Goal: Task Accomplishment & Management: Use online tool/utility

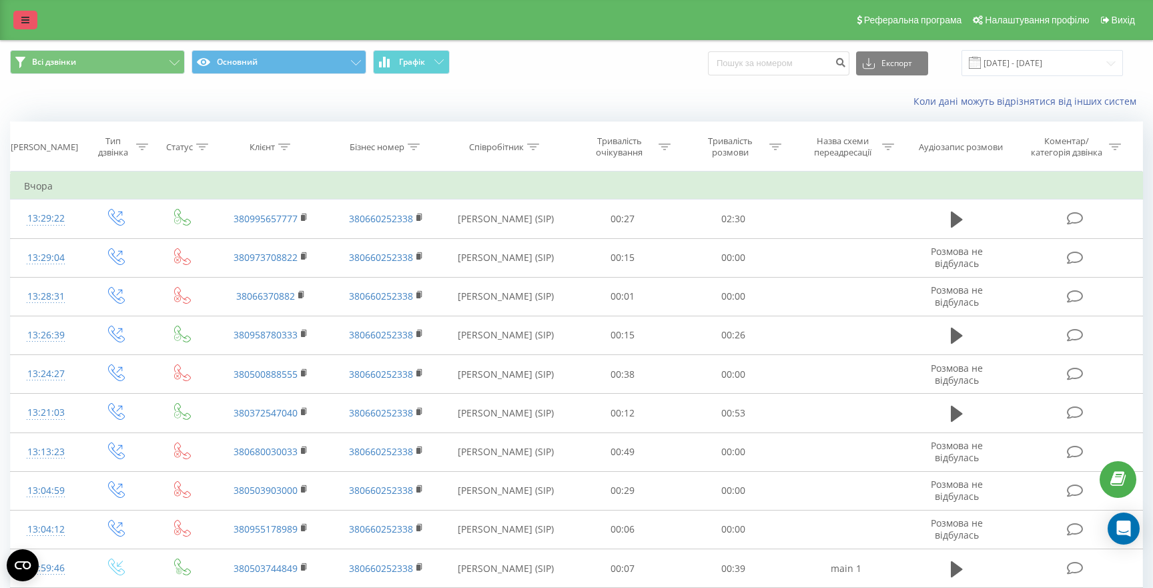
click at [21, 21] on icon at bounding box center [25, 19] width 8 height 9
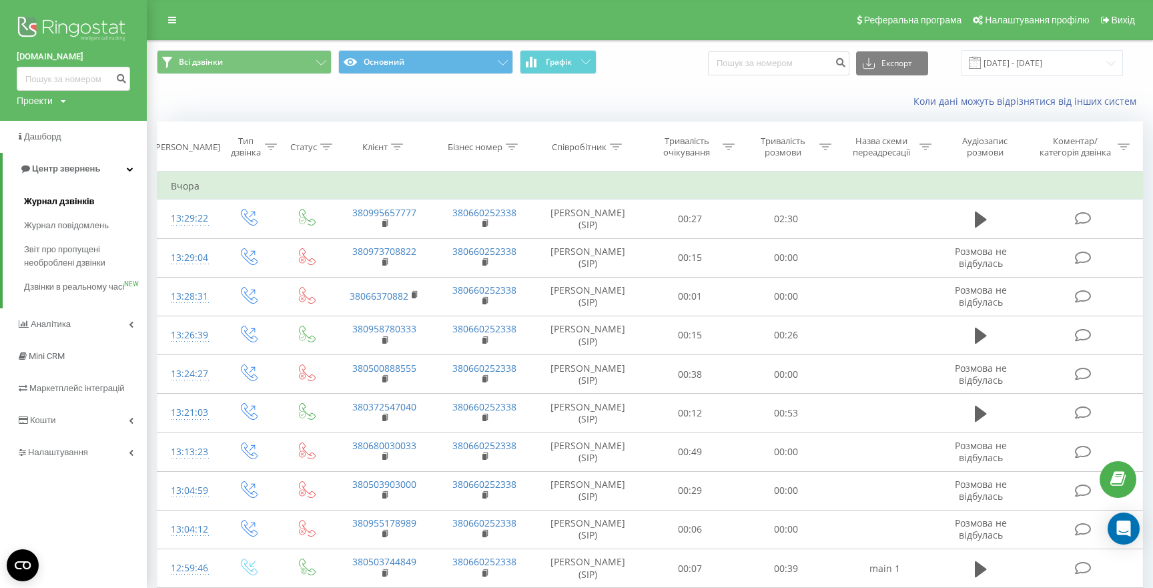
click at [61, 193] on link "Журнал дзвінків" at bounding box center [85, 201] width 123 height 24
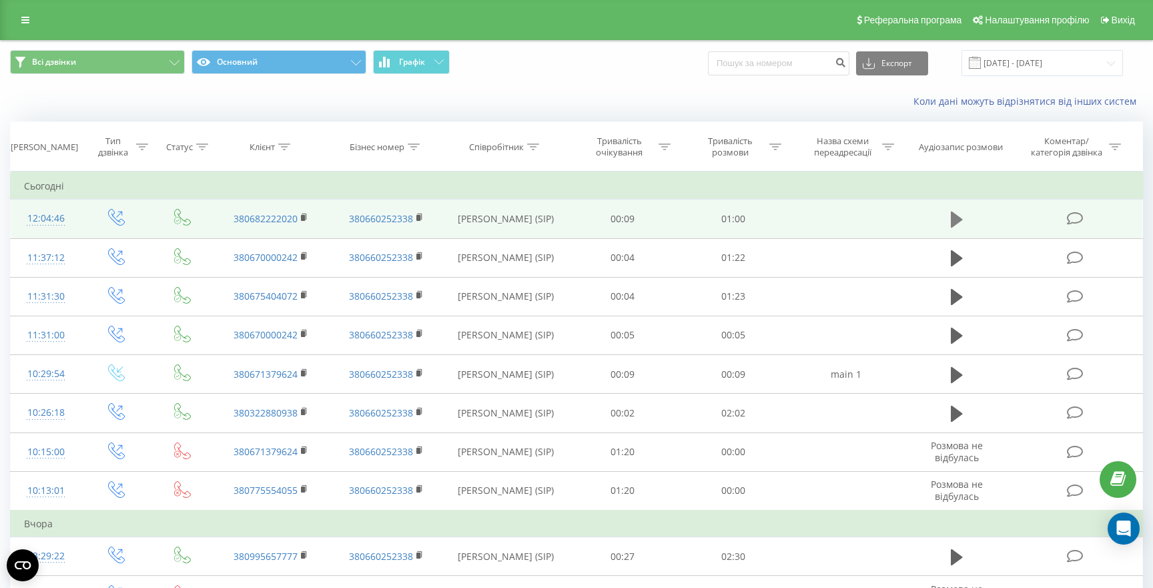
click at [959, 217] on icon at bounding box center [957, 219] width 12 height 19
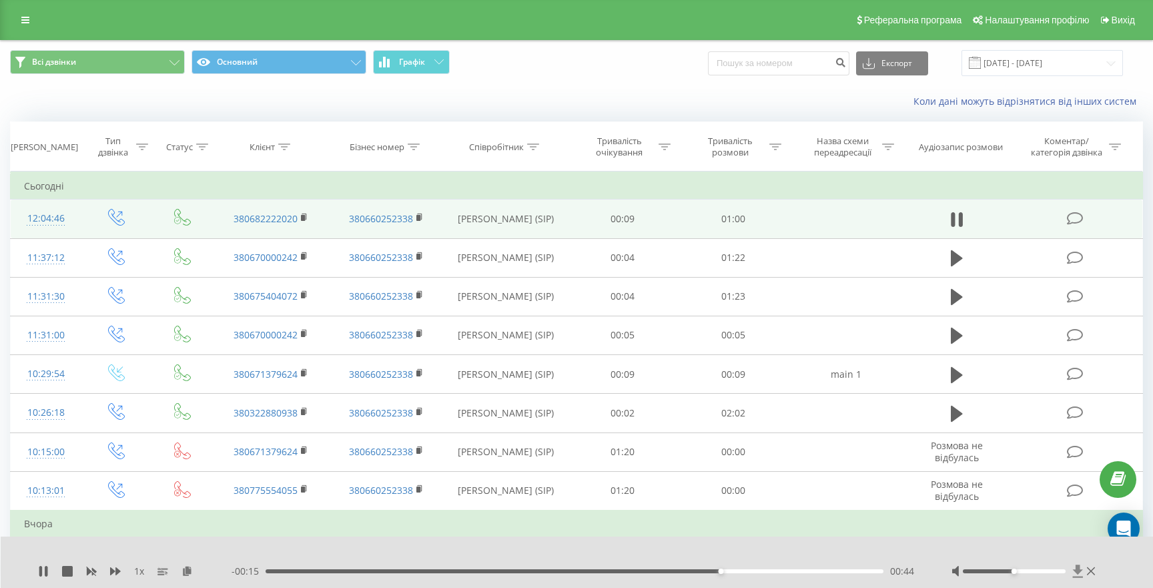
click at [1077, 572] on icon at bounding box center [1077, 570] width 10 height 13
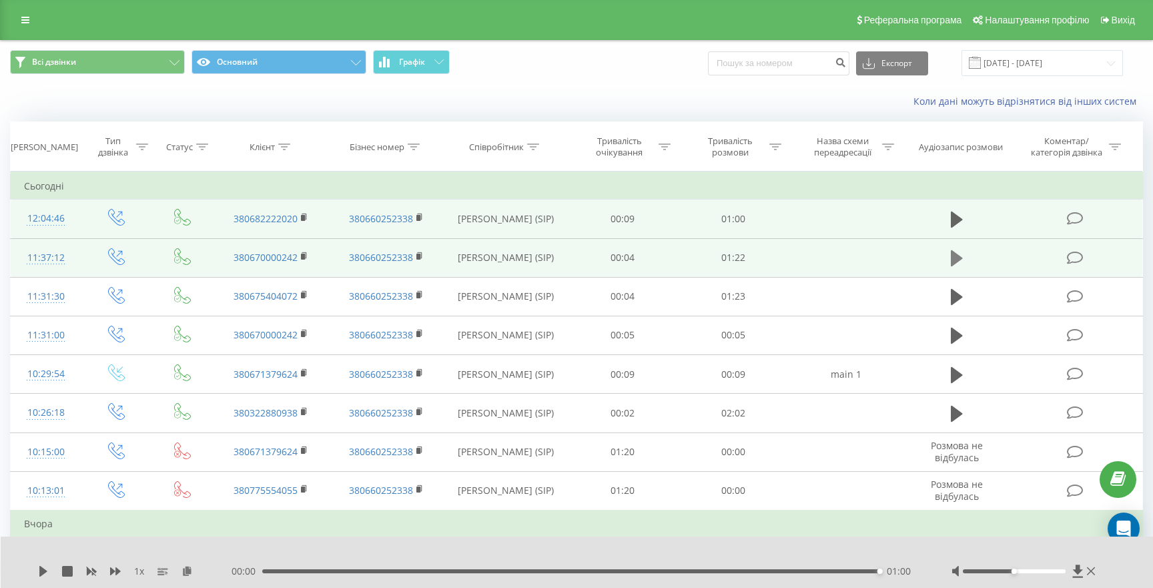
click at [956, 254] on icon at bounding box center [957, 258] width 12 height 16
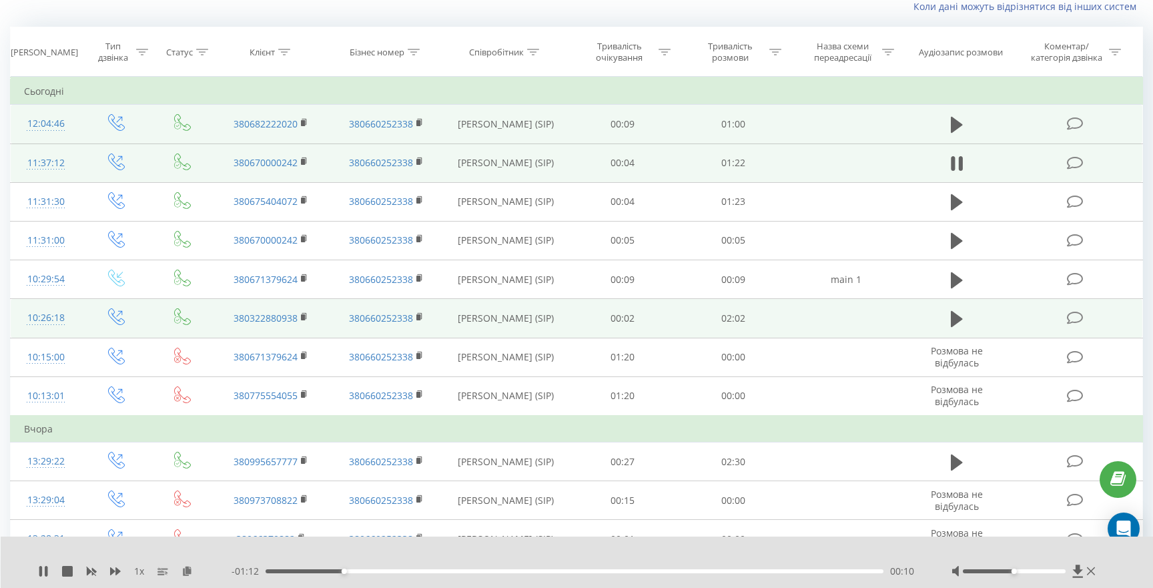
scroll to position [92, 0]
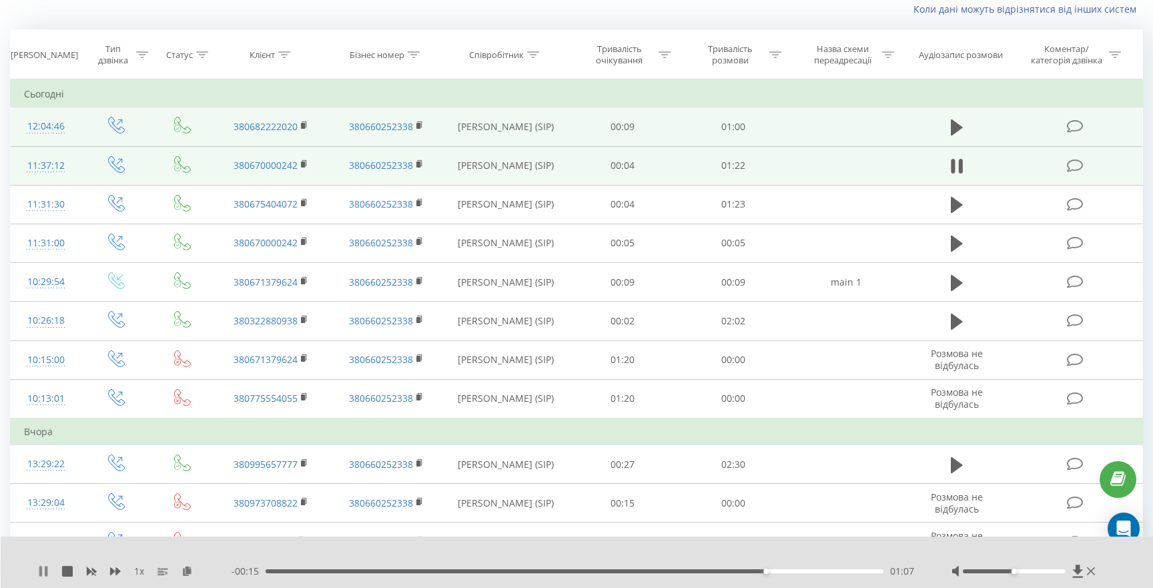
click at [45, 571] on icon at bounding box center [46, 571] width 3 height 11
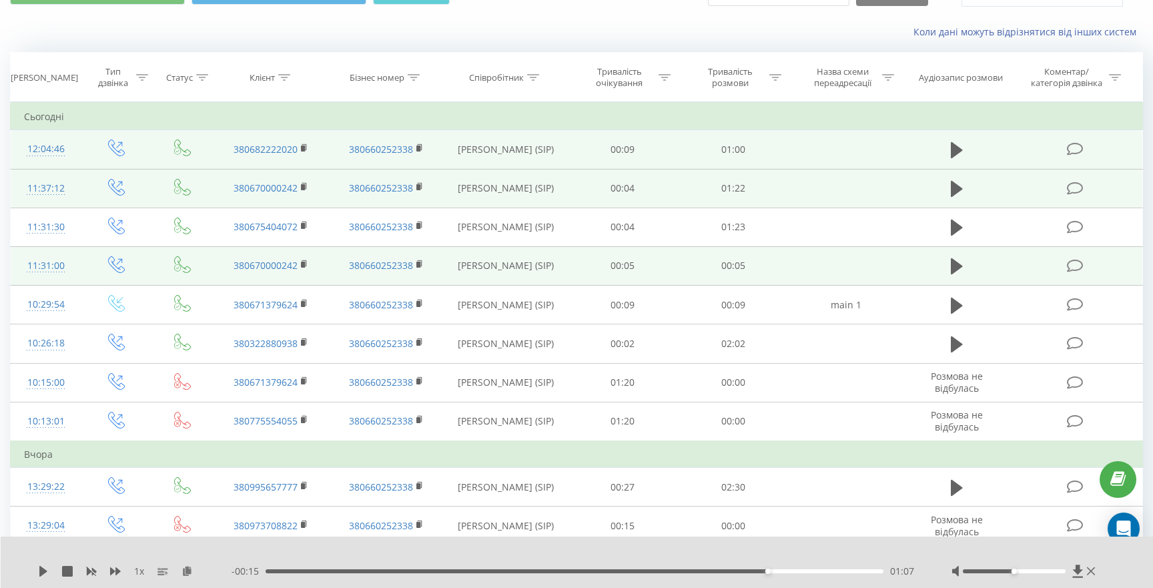
scroll to position [83, 0]
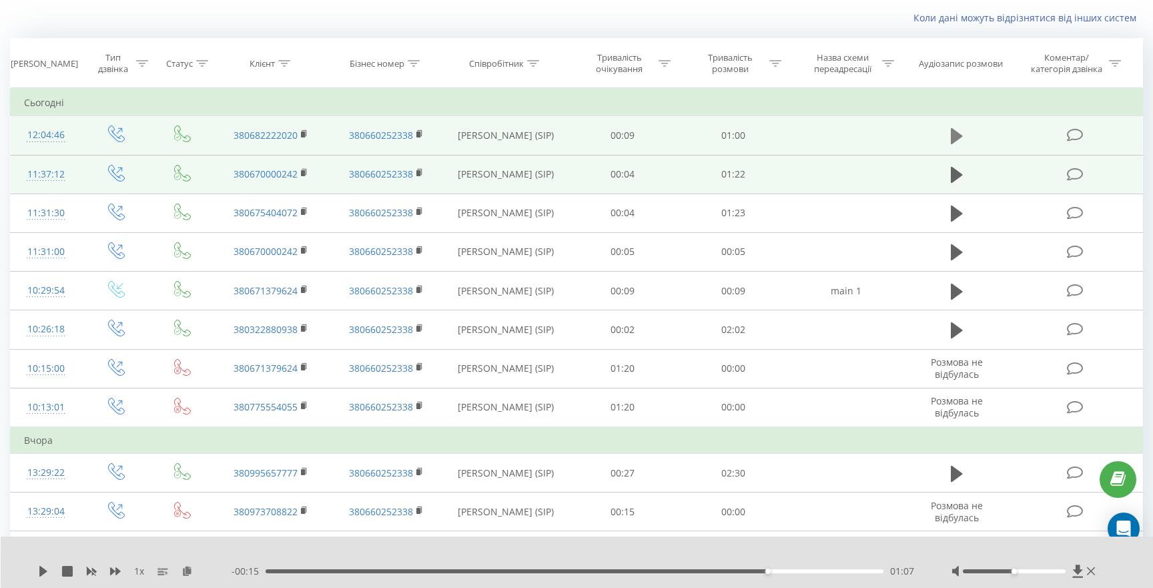
click at [960, 137] on icon at bounding box center [957, 136] width 12 height 16
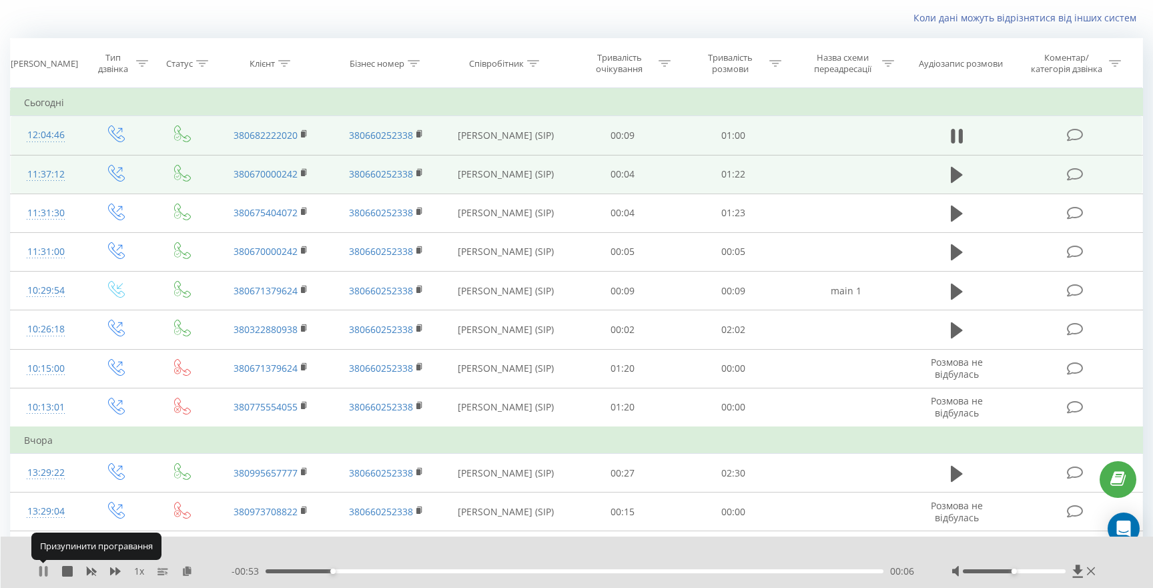
click at [43, 572] on icon at bounding box center [43, 571] width 11 height 11
click at [292, 571] on div "00:06" at bounding box center [574, 571] width 618 height 4
click at [267, 573] on div "- 00:57 00:02 00:02" at bounding box center [574, 570] width 686 height 13
click at [269, 573] on div "- 00:57 00:02 00:02" at bounding box center [574, 570] width 686 height 13
drag, startPoint x: 291, startPoint y: 570, endPoint x: 253, endPoint y: 576, distance: 37.8
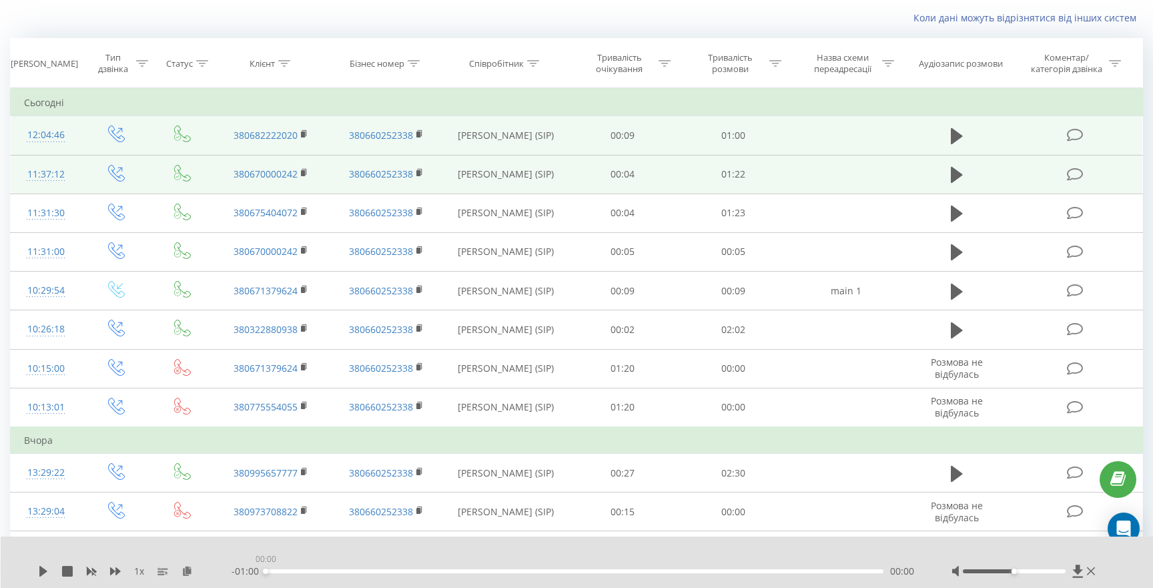
click at [253, 576] on div "- 01:00 00:00 00:00" at bounding box center [574, 570] width 686 height 13
click at [41, 573] on icon at bounding box center [43, 571] width 8 height 11
click at [41, 570] on icon at bounding box center [40, 571] width 3 height 11
click at [43, 574] on icon at bounding box center [43, 571] width 11 height 11
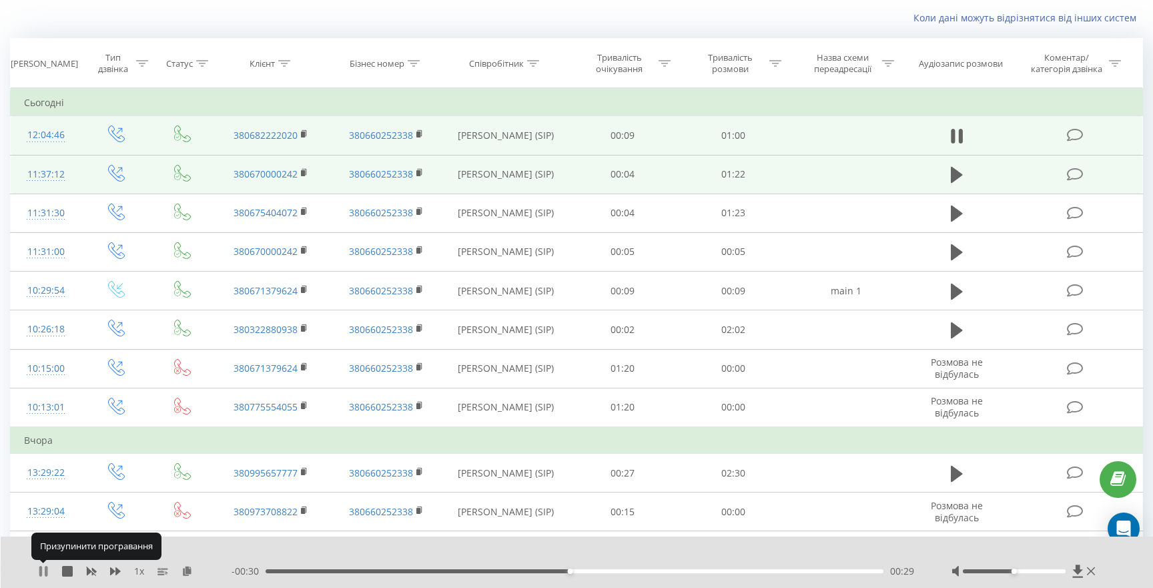
click at [43, 569] on icon at bounding box center [43, 571] width 11 height 11
click at [38, 568] on icon at bounding box center [43, 571] width 11 height 11
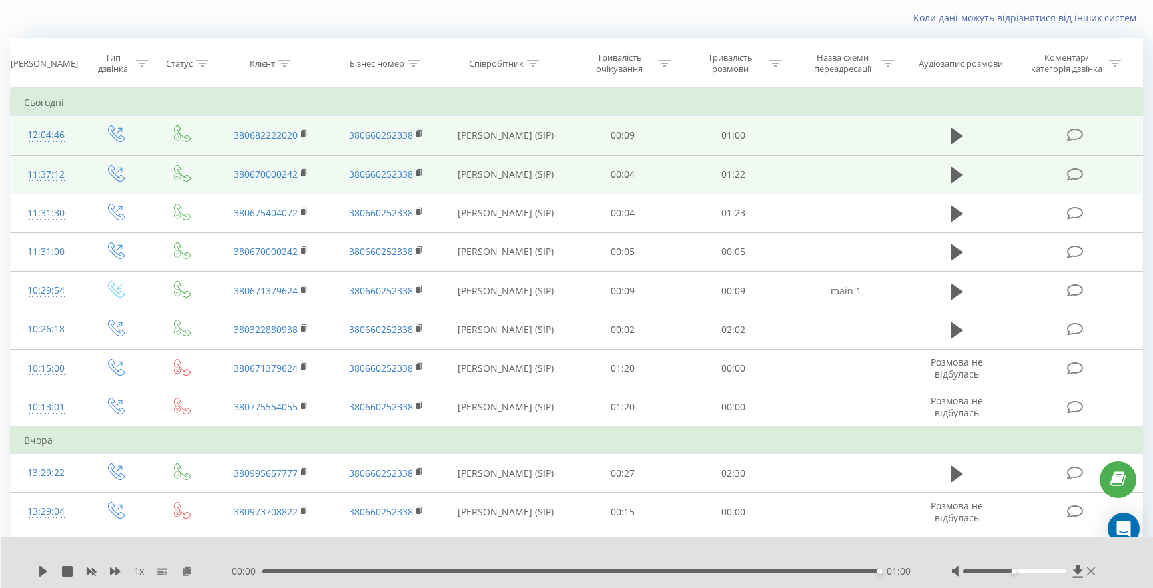
click at [44, 571] on icon at bounding box center [43, 571] width 8 height 11
click at [957, 174] on icon at bounding box center [957, 175] width 12 height 16
click at [269, 570] on div "01:09" at bounding box center [574, 571] width 618 height 4
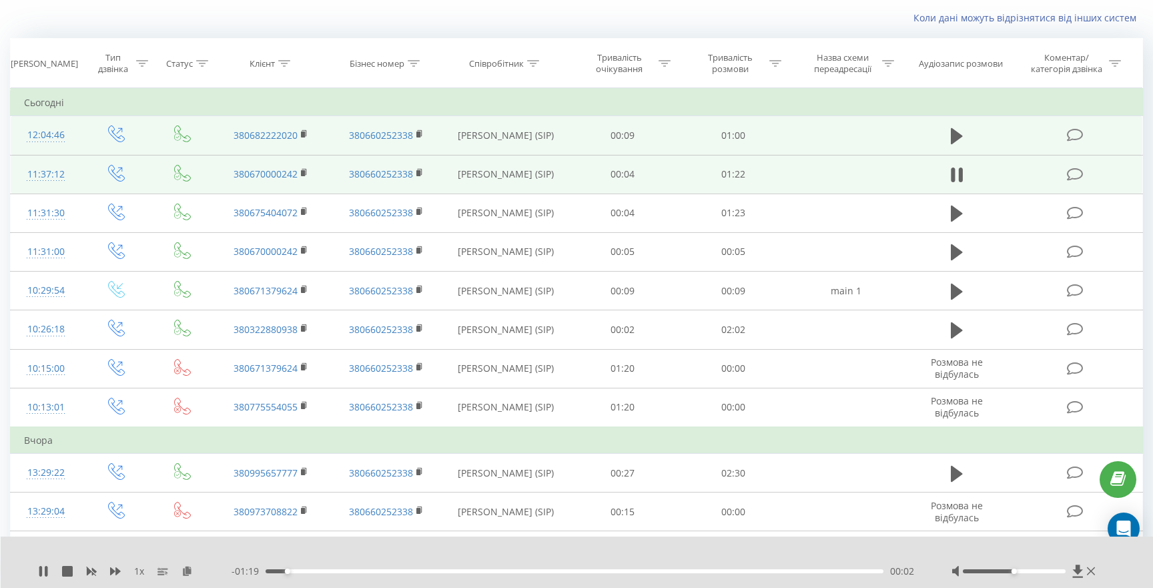
click at [326, 566] on div "- 01:19 00:02 00:02" at bounding box center [574, 570] width 686 height 13
click at [343, 569] on div "00:10" at bounding box center [574, 571] width 618 height 4
click at [390, 571] on div "00:00" at bounding box center [574, 571] width 618 height 4
click at [45, 576] on icon at bounding box center [46, 571] width 3 height 11
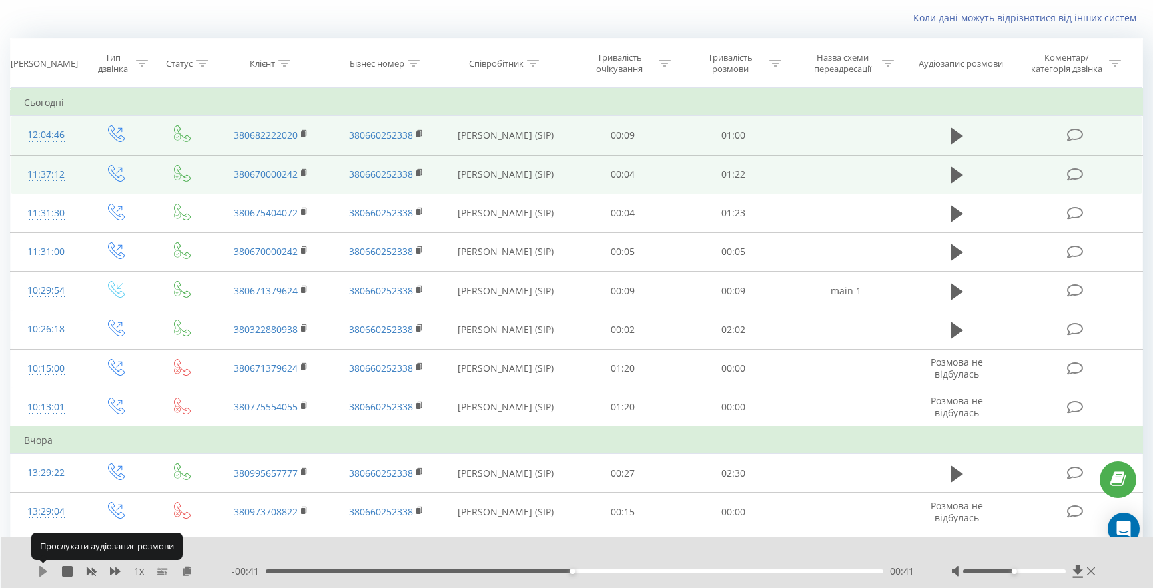
click at [43, 570] on icon at bounding box center [43, 571] width 8 height 11
click at [50, 569] on div "1 x" at bounding box center [134, 570] width 193 height 13
click at [38, 571] on icon at bounding box center [43, 571] width 11 height 11
click at [45, 575] on icon at bounding box center [43, 571] width 11 height 11
click at [45, 575] on icon at bounding box center [46, 571] width 3 height 11
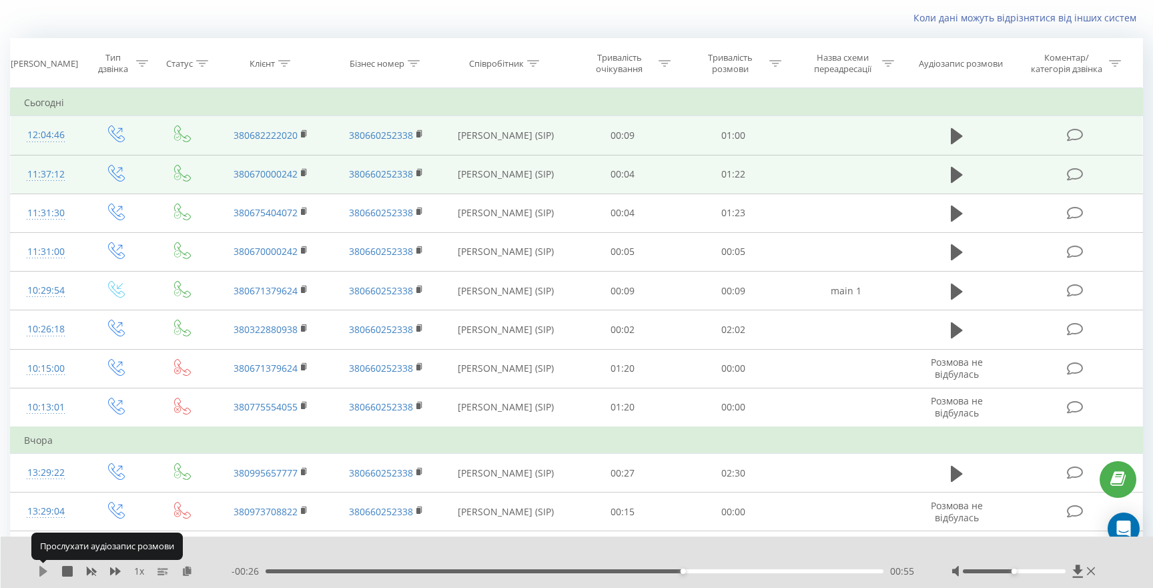
click at [40, 570] on icon at bounding box center [43, 571] width 8 height 11
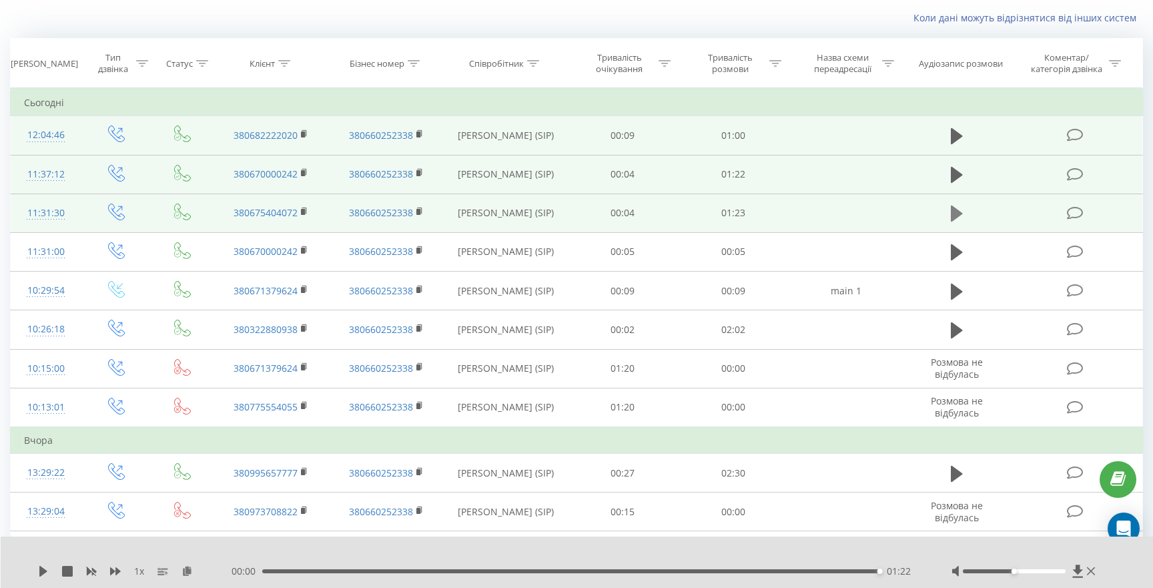
click at [953, 213] on icon at bounding box center [957, 213] width 12 height 16
click at [480, 569] on div "00:29" at bounding box center [574, 571] width 618 height 4
click at [632, 568] on div "- 00:54 00:29 00:29" at bounding box center [574, 570] width 686 height 13
click at [672, 572] on div "00:55" at bounding box center [574, 571] width 618 height 4
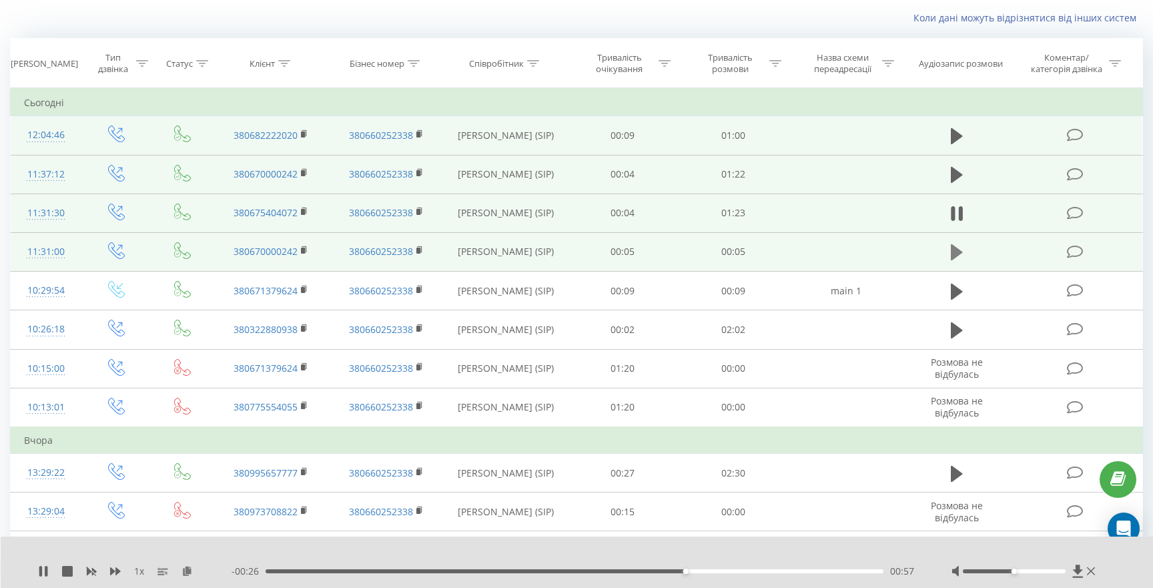
click at [957, 253] on icon at bounding box center [957, 252] width 12 height 16
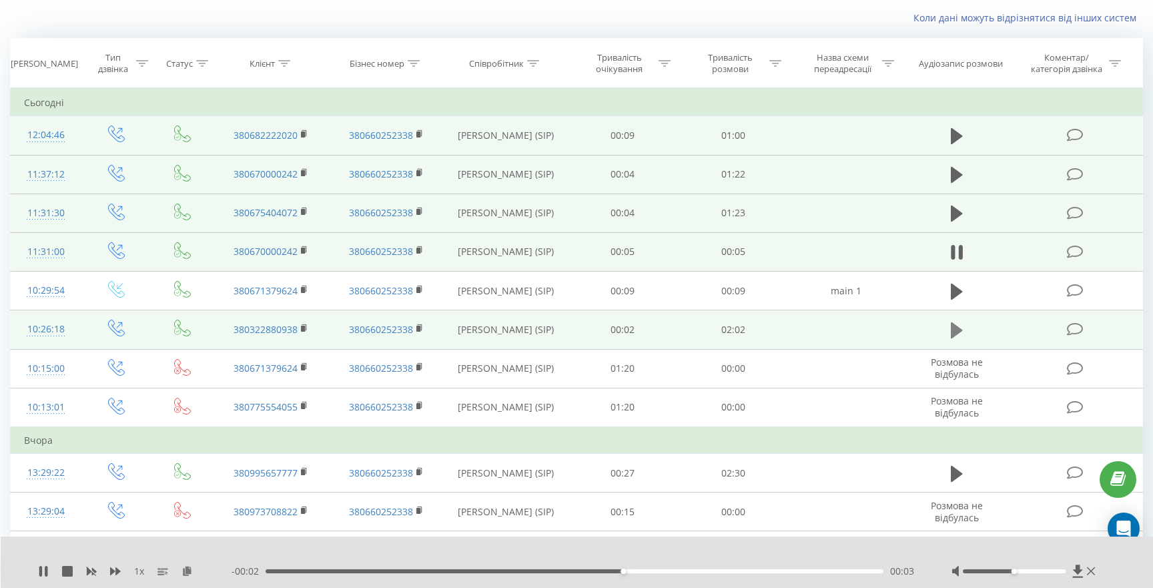
click at [953, 335] on icon at bounding box center [957, 330] width 12 height 16
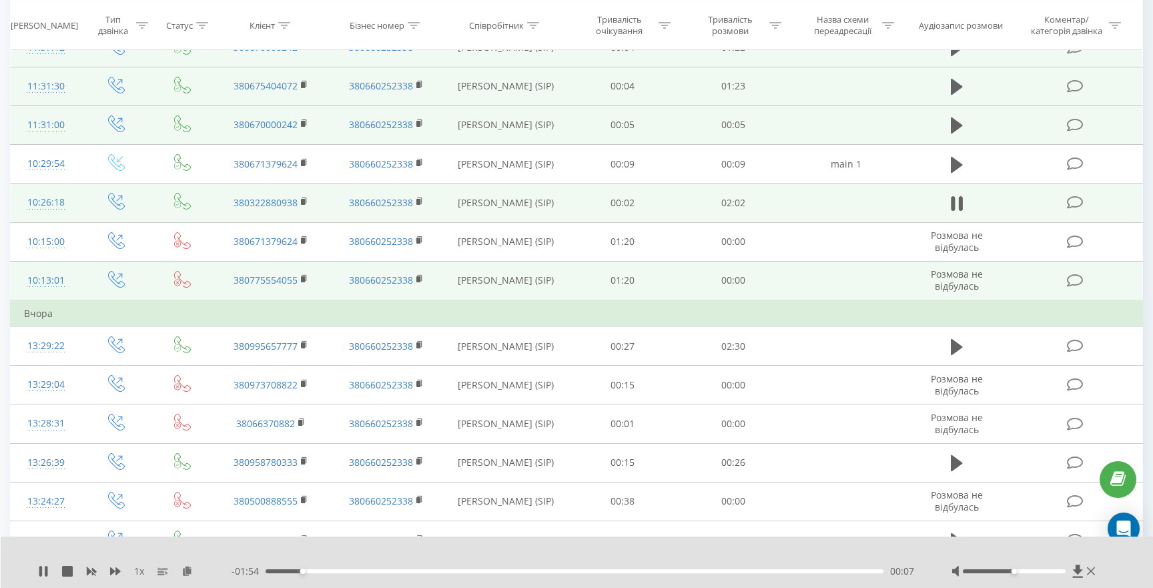
scroll to position [201, 0]
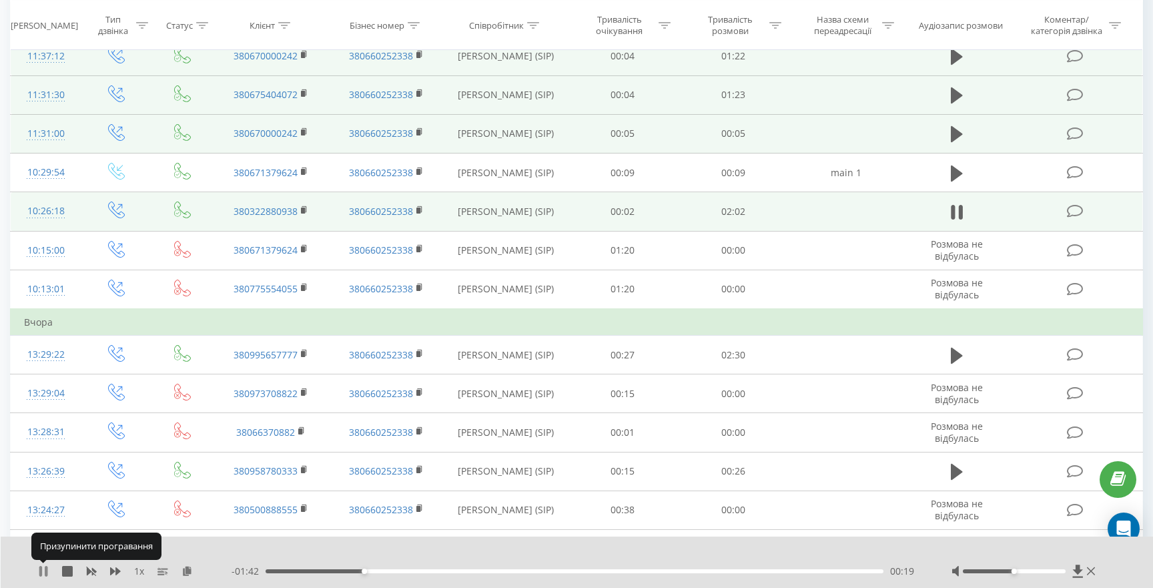
click at [41, 574] on icon at bounding box center [40, 571] width 3 height 11
click at [40, 570] on icon at bounding box center [43, 571] width 8 height 11
click at [45, 570] on icon at bounding box center [46, 571] width 3 height 11
click at [44, 569] on icon at bounding box center [43, 571] width 8 height 11
click at [42, 568] on icon at bounding box center [40, 571] width 3 height 11
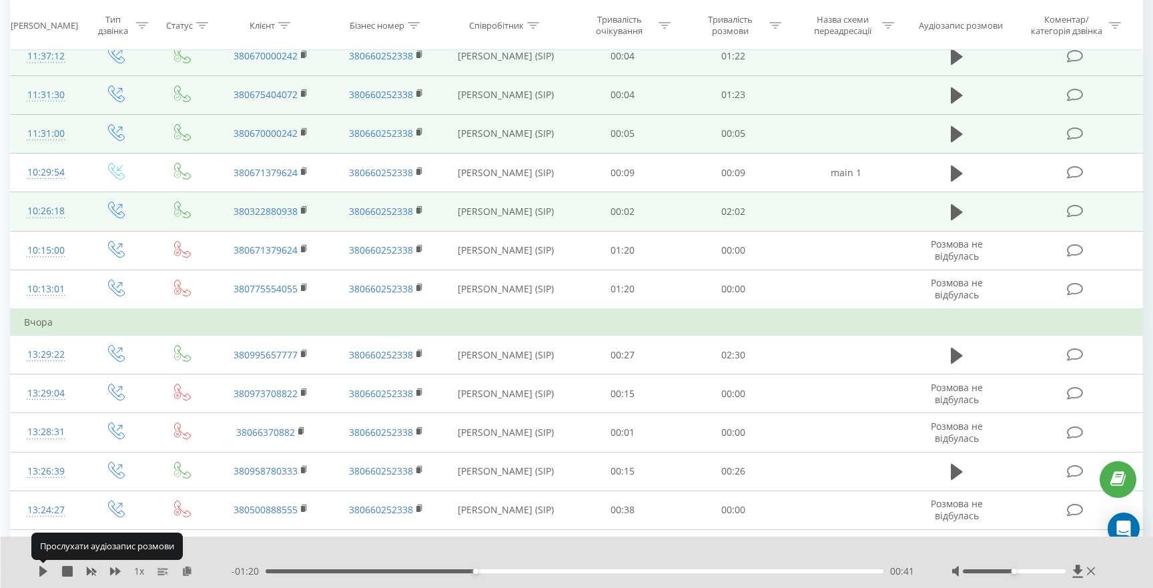
click at [42, 568] on icon at bounding box center [43, 571] width 8 height 11
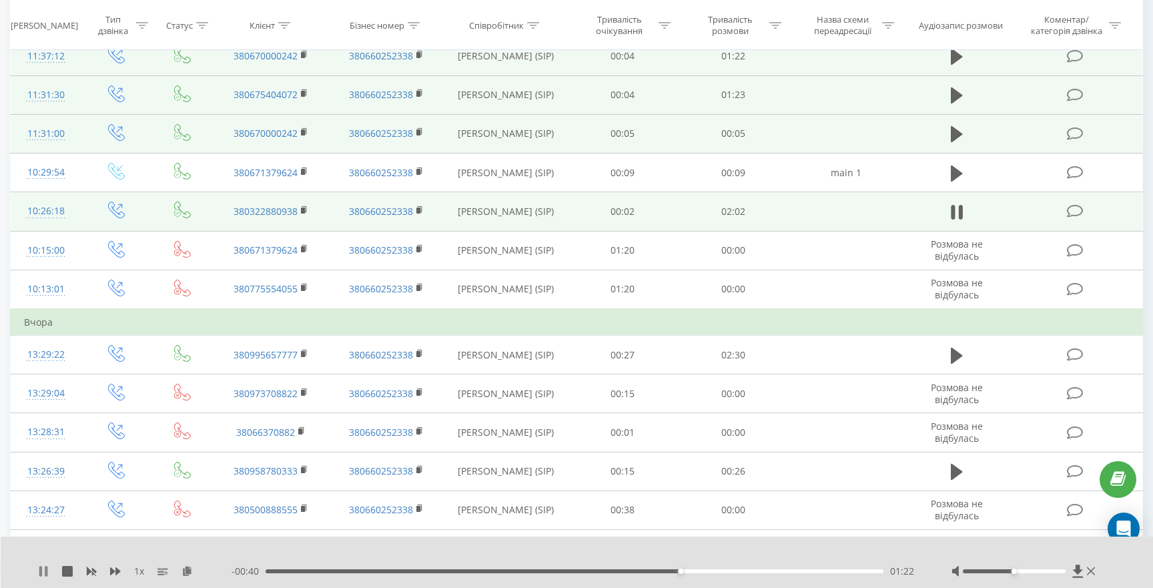
click at [42, 574] on icon at bounding box center [43, 571] width 11 height 11
click at [42, 574] on icon at bounding box center [43, 571] width 8 height 11
click at [44, 571] on icon at bounding box center [43, 571] width 11 height 11
click at [672, 568] on div "- 00:03 01:58 01:58" at bounding box center [574, 570] width 686 height 13
click at [673, 572] on div "01:20" at bounding box center [574, 571] width 618 height 4
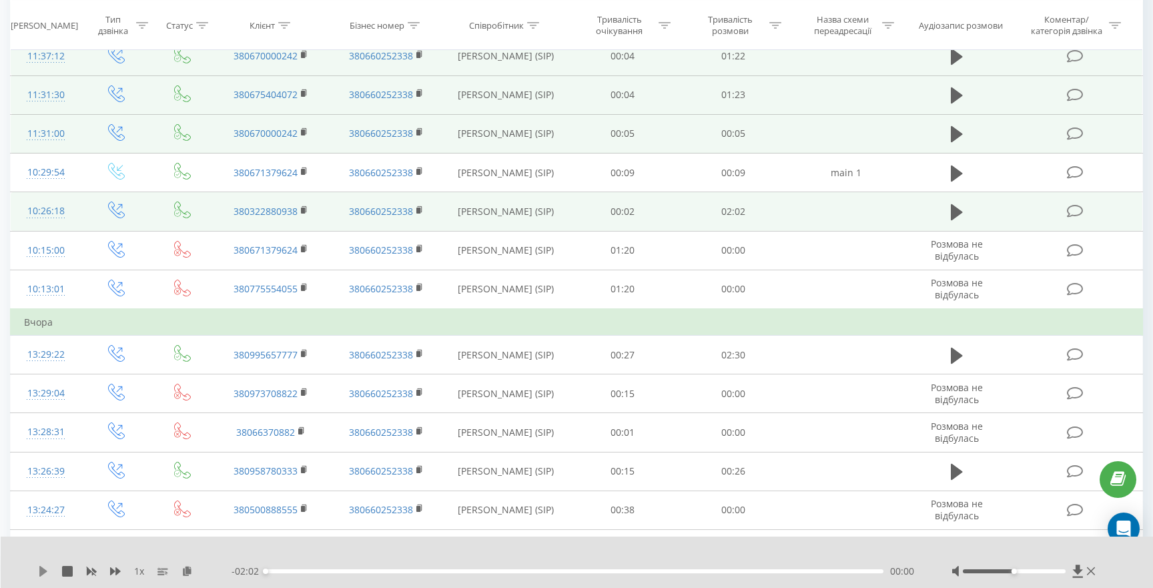
click at [39, 572] on icon at bounding box center [43, 571] width 8 height 11
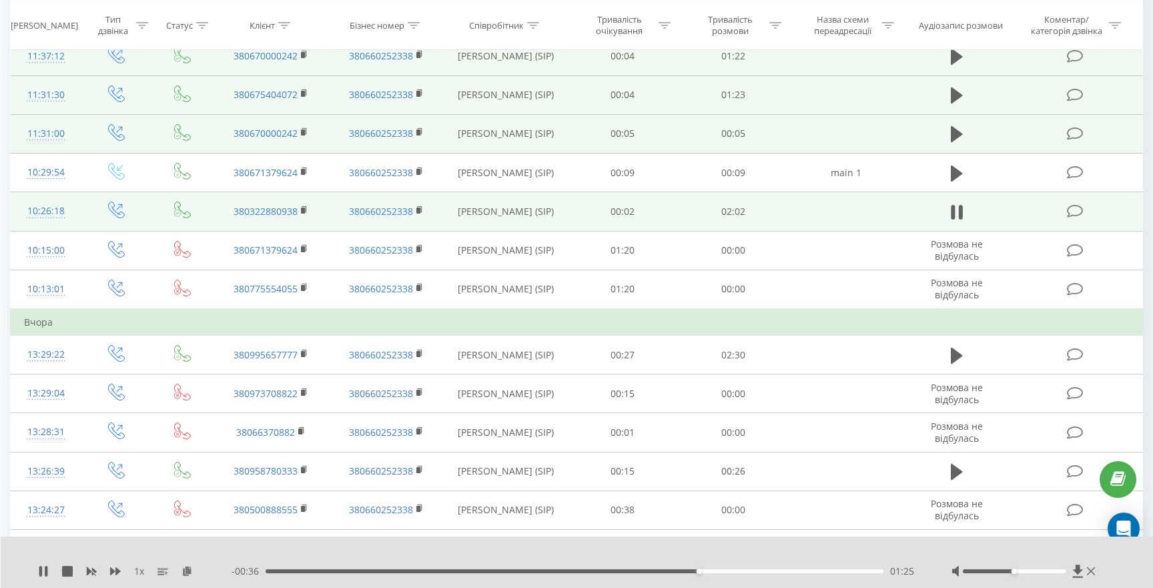
click at [626, 571] on div "01:25" at bounding box center [574, 571] width 618 height 4
click at [49, 570] on div "1 x" at bounding box center [134, 570] width 193 height 13
click at [44, 570] on icon at bounding box center [43, 571] width 11 height 11
click at [44, 570] on icon at bounding box center [43, 571] width 8 height 11
click at [43, 574] on icon at bounding box center [43, 571] width 11 height 11
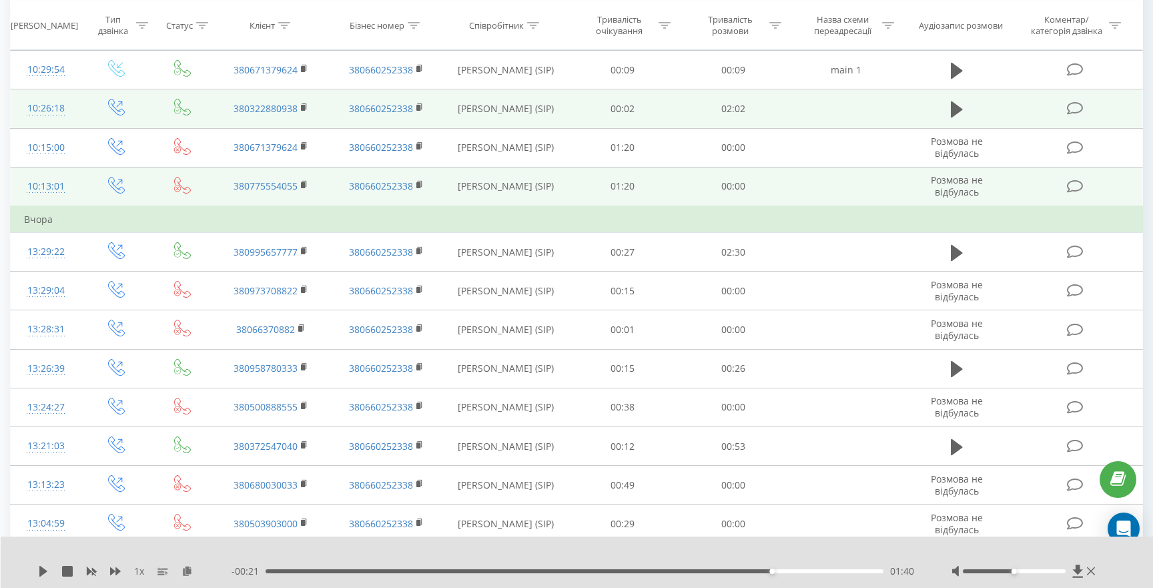
scroll to position [297, 0]
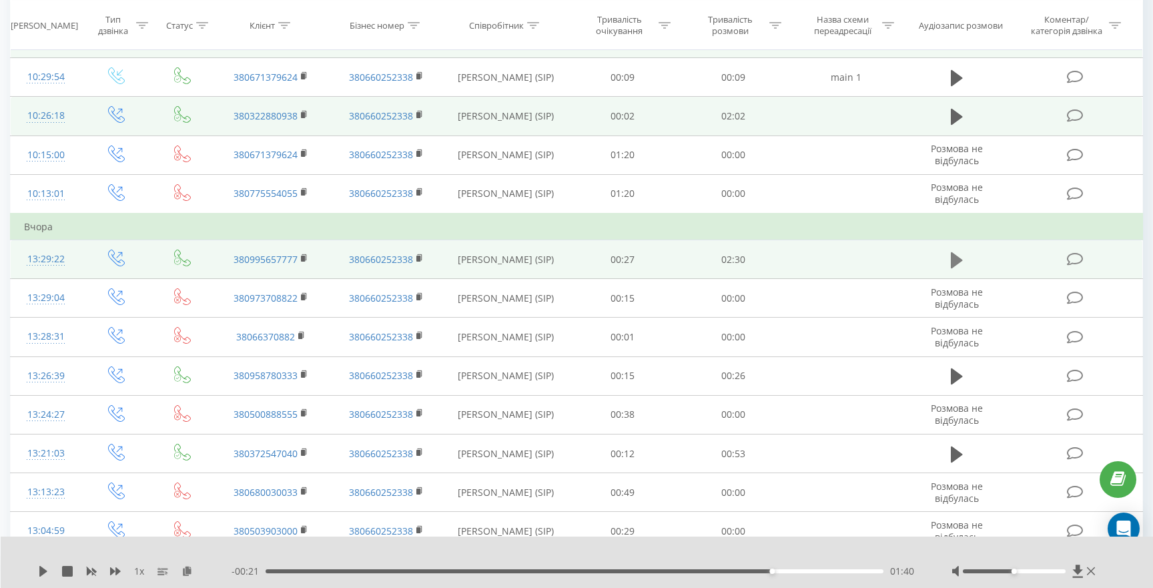
click at [955, 261] on icon at bounding box center [957, 259] width 12 height 16
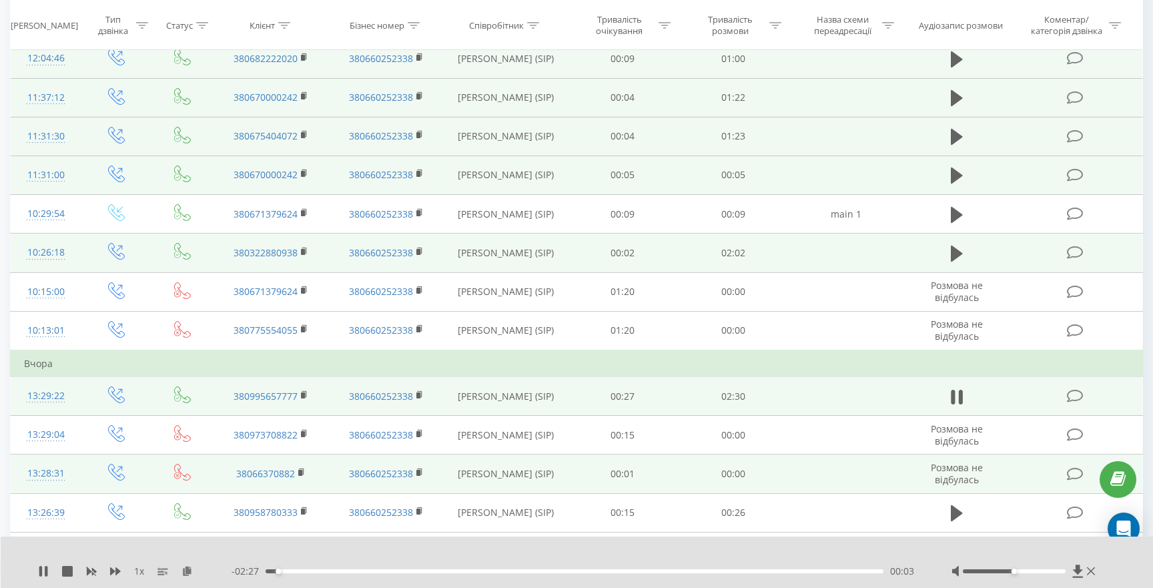
scroll to position [161, 0]
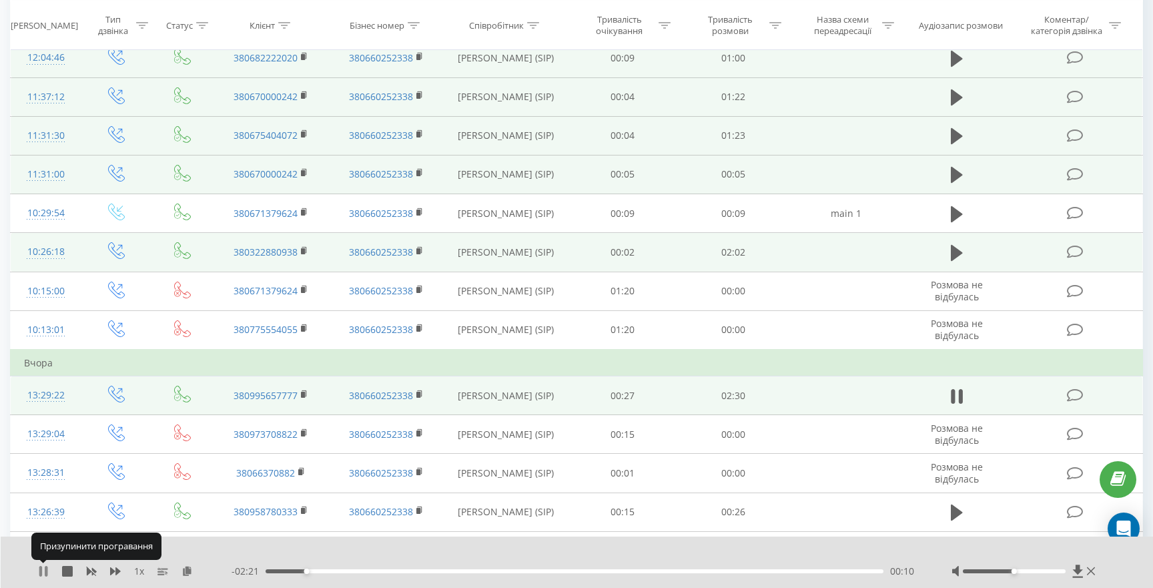
click at [43, 574] on icon at bounding box center [43, 571] width 11 height 11
click at [40, 570] on icon at bounding box center [43, 571] width 8 height 11
click at [44, 571] on icon at bounding box center [43, 571] width 11 height 11
click at [44, 572] on icon at bounding box center [43, 571] width 8 height 11
click at [44, 572] on icon at bounding box center [43, 571] width 11 height 11
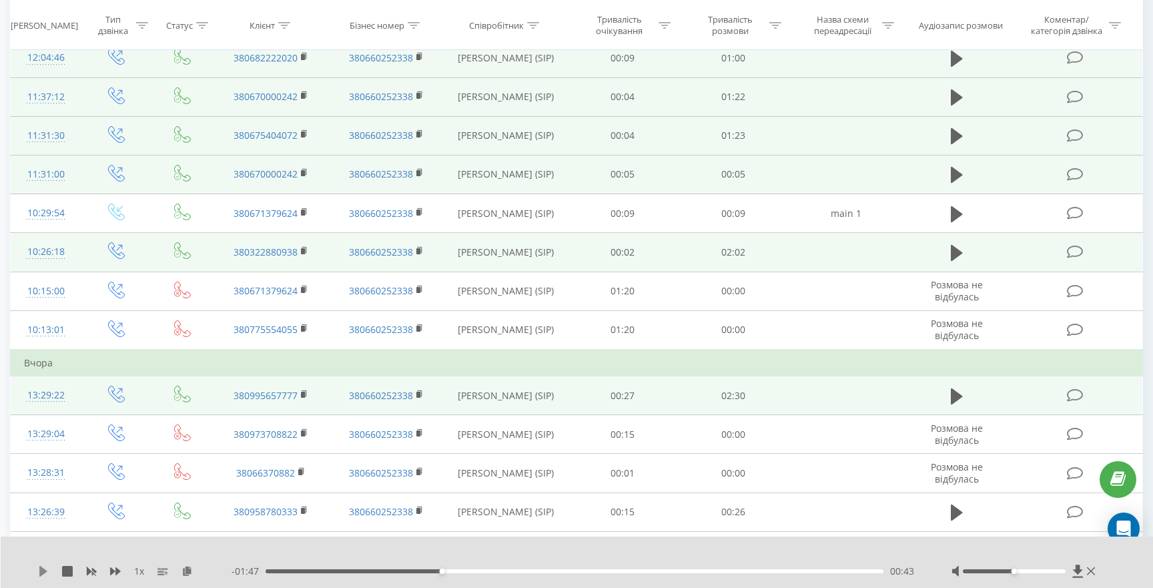
click at [39, 571] on icon at bounding box center [43, 571] width 8 height 11
click at [44, 570] on icon at bounding box center [43, 571] width 11 height 11
click at [1081, 574] on icon at bounding box center [1077, 570] width 11 height 13
click at [39, 571] on icon at bounding box center [43, 571] width 8 height 11
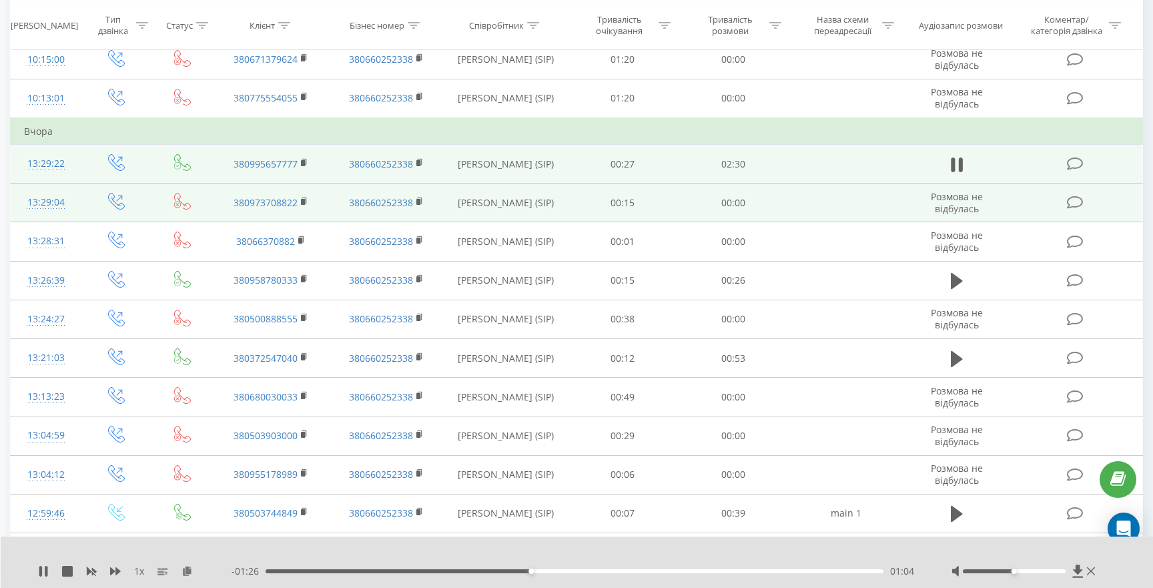
scroll to position [399, 0]
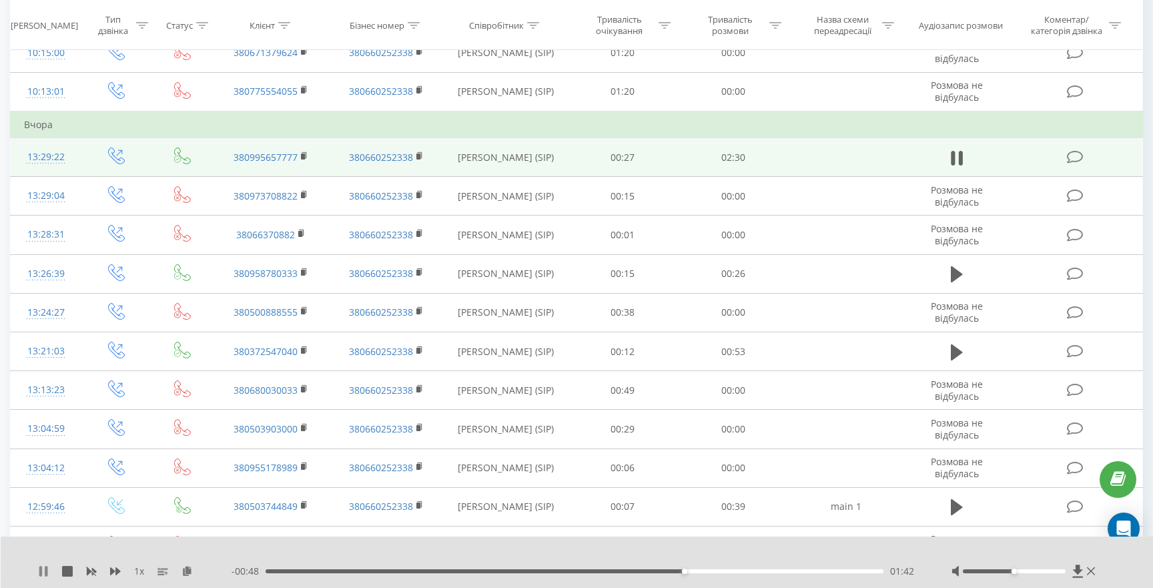
click at [45, 572] on icon at bounding box center [46, 571] width 3 height 11
click at [40, 577] on div "1 x" at bounding box center [134, 570] width 193 height 13
click at [40, 576] on div "1 x" at bounding box center [134, 570] width 193 height 13
click at [40, 575] on icon at bounding box center [43, 571] width 8 height 11
click at [41, 569] on icon at bounding box center [40, 571] width 3 height 11
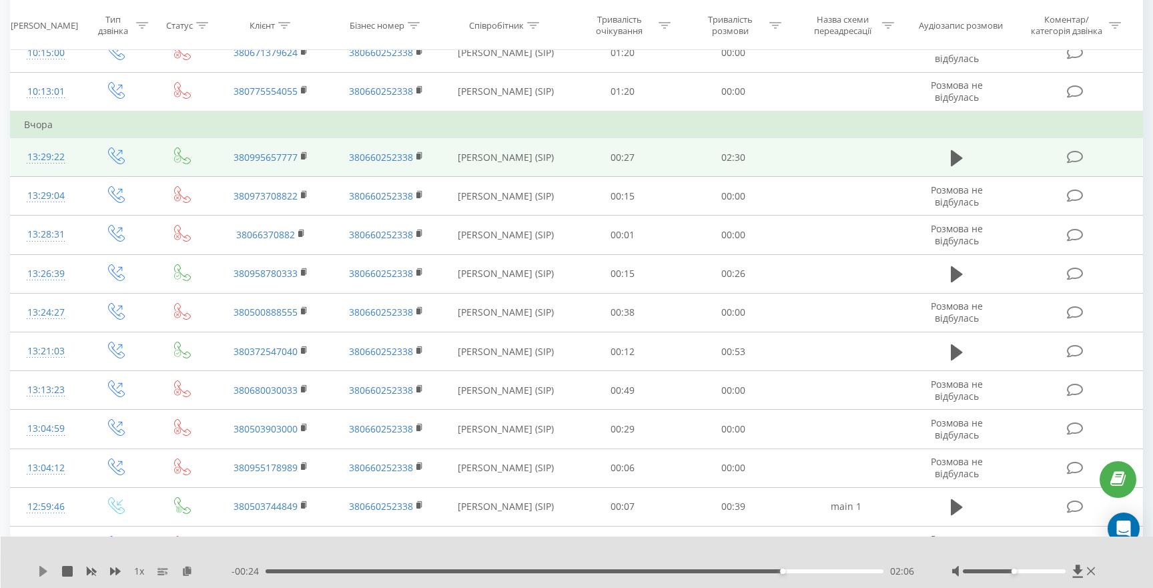
click at [42, 575] on icon at bounding box center [43, 571] width 11 height 11
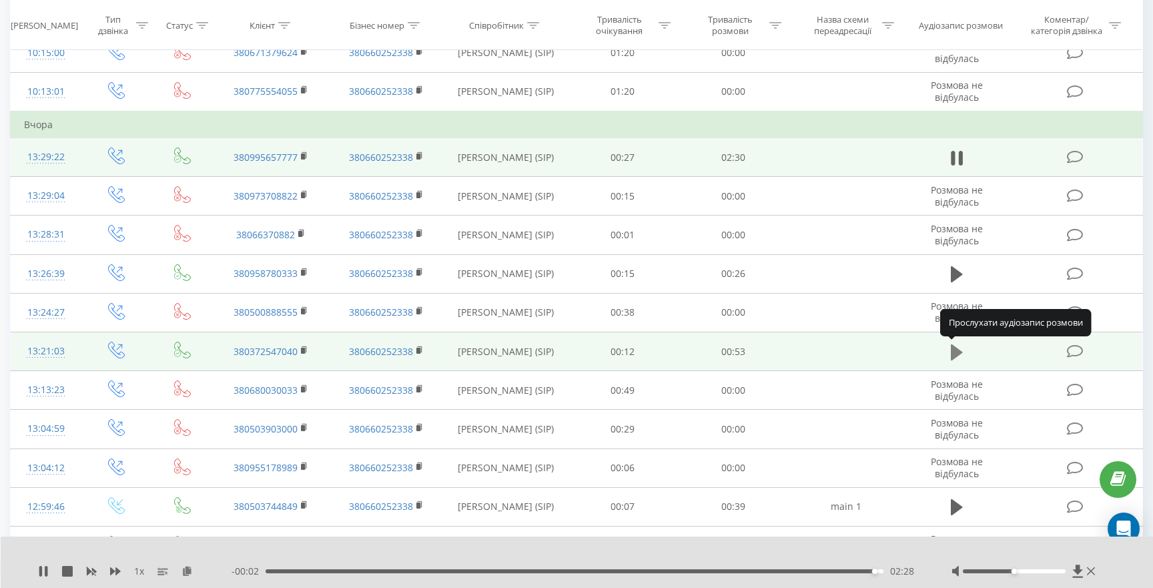
click at [955, 356] on icon at bounding box center [957, 352] width 12 height 16
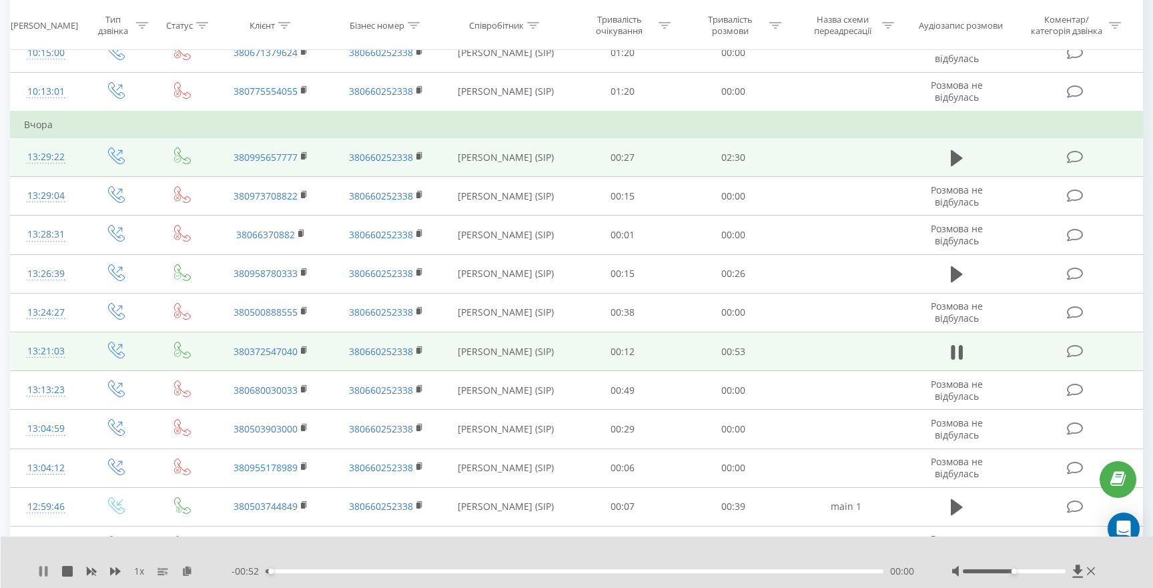
click at [43, 574] on icon at bounding box center [43, 571] width 11 height 11
click at [43, 574] on icon at bounding box center [43, 571] width 8 height 11
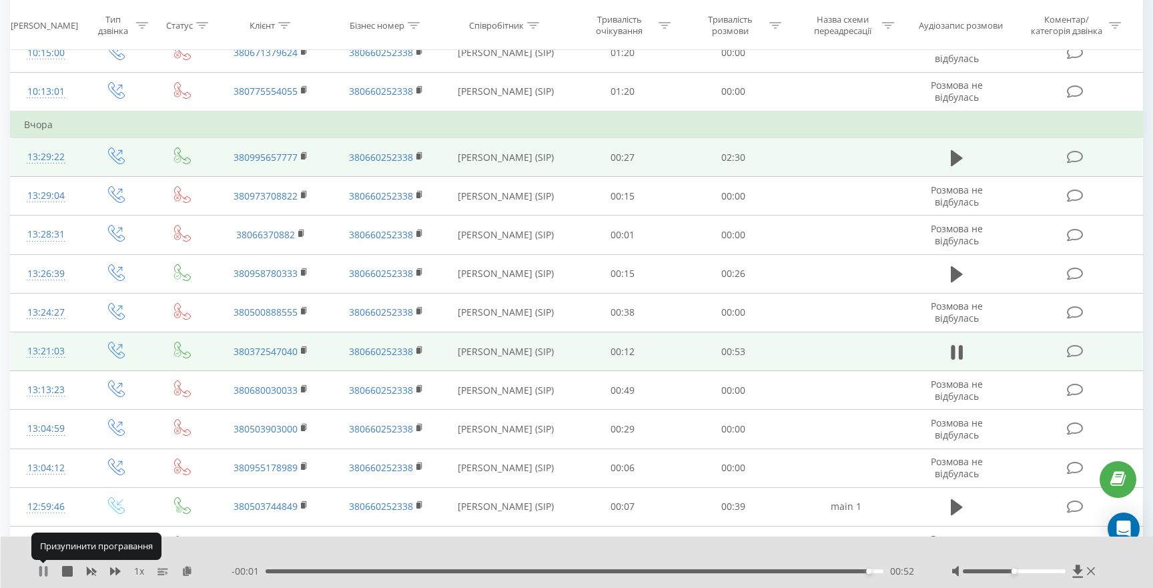
click at [47, 572] on icon at bounding box center [46, 571] width 3 height 11
click at [1079, 570] on icon at bounding box center [1077, 570] width 10 height 13
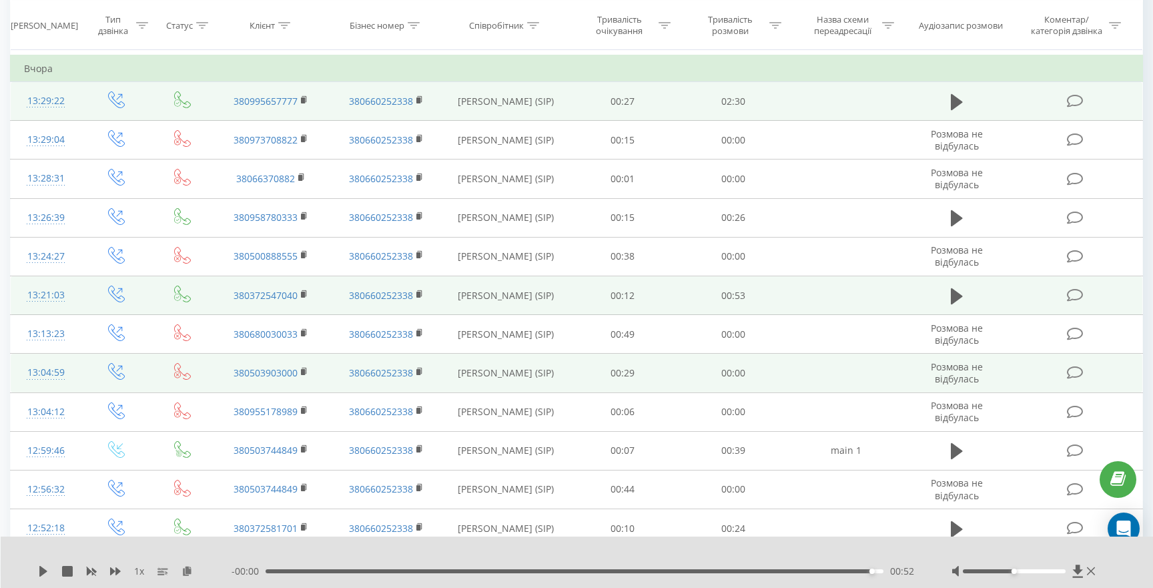
scroll to position [454, 0]
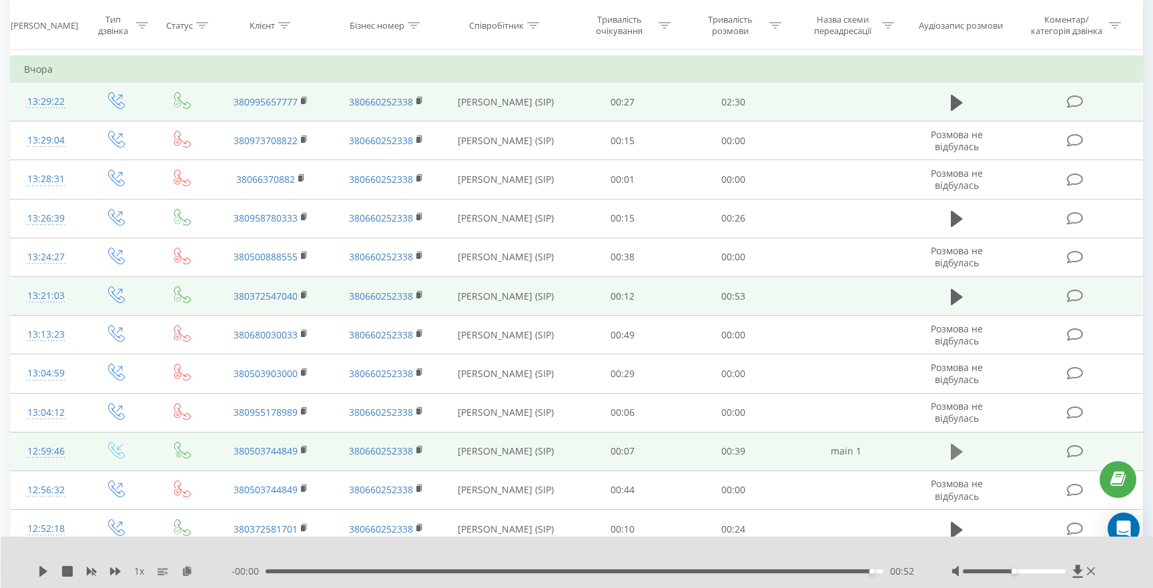
click at [955, 448] on icon at bounding box center [957, 452] width 12 height 16
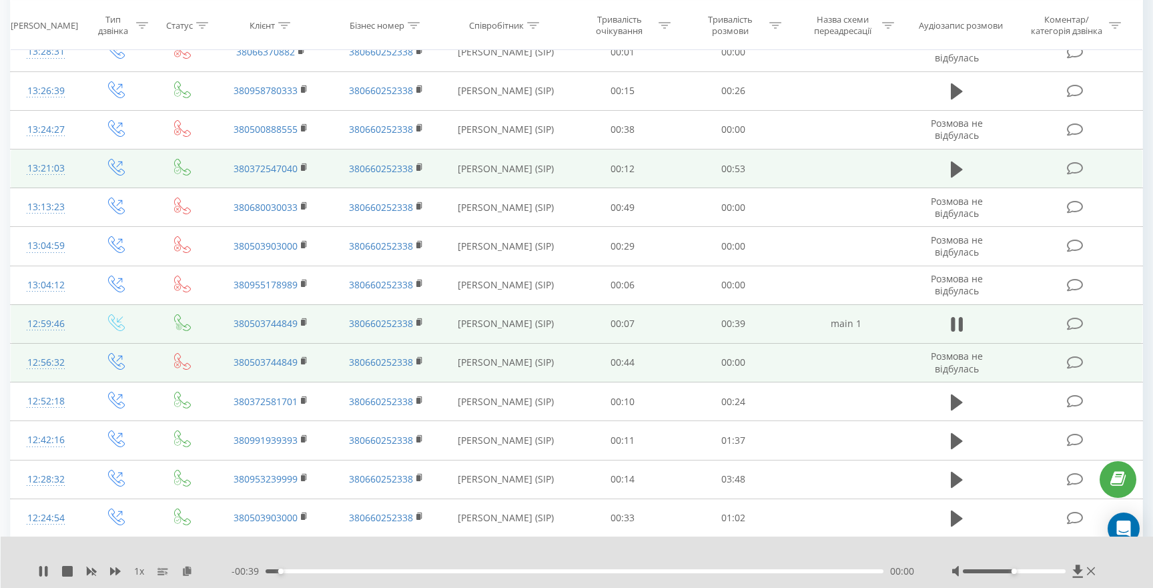
scroll to position [591, 0]
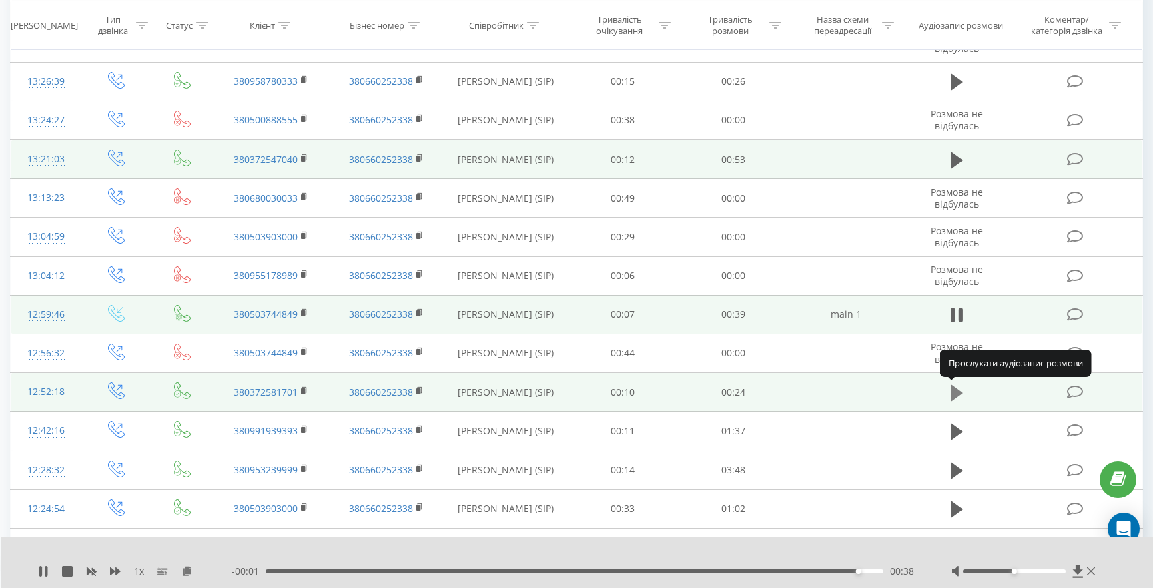
click at [958, 394] on icon at bounding box center [957, 392] width 12 height 16
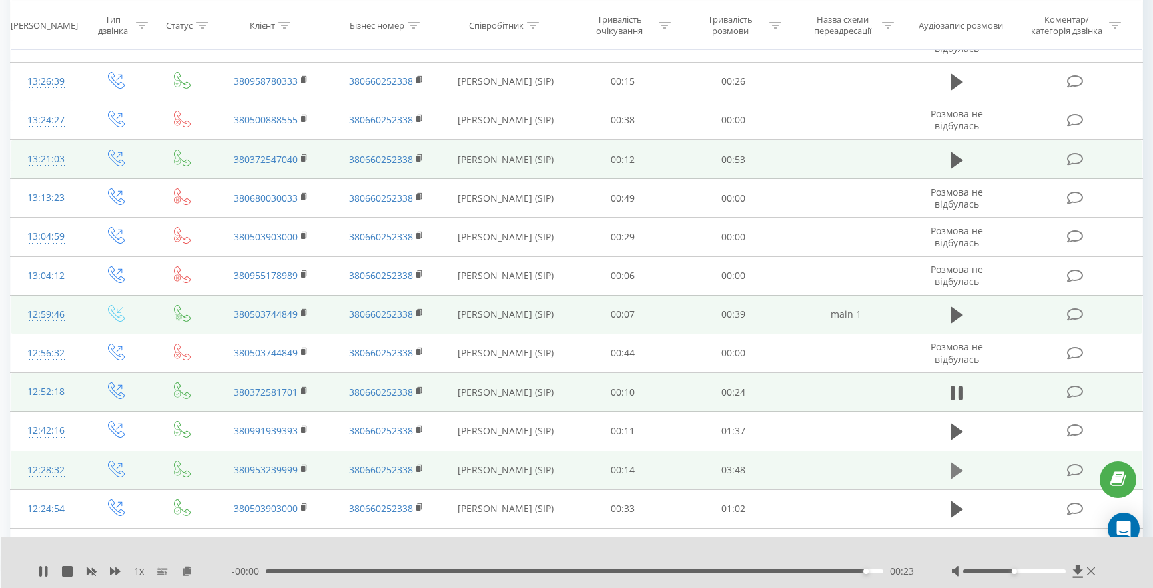
click at [955, 471] on icon at bounding box center [957, 470] width 12 height 16
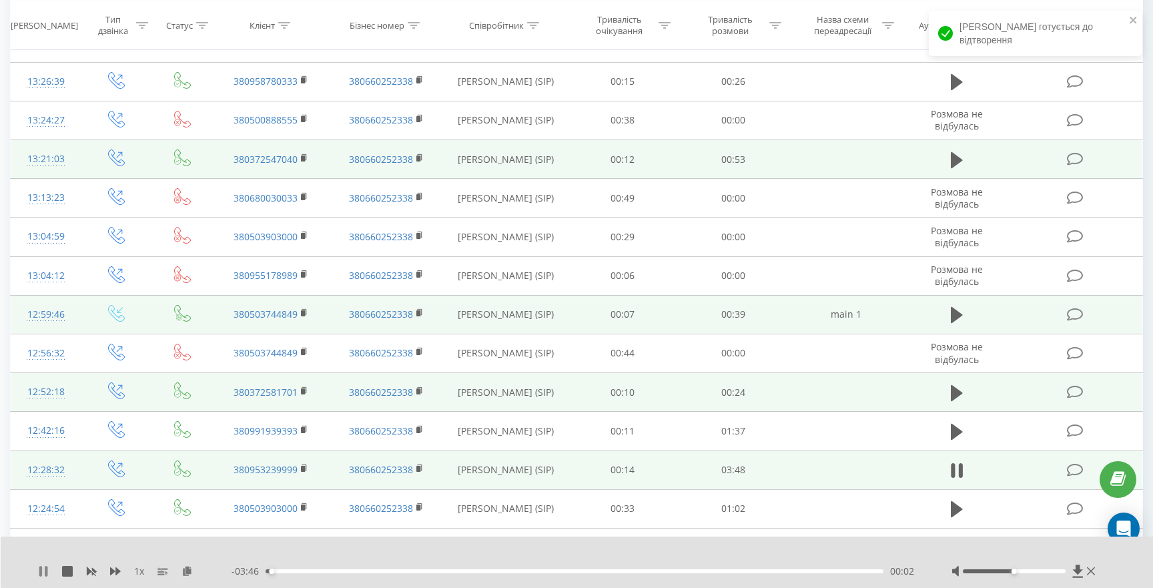
click at [43, 570] on icon at bounding box center [43, 571] width 11 height 11
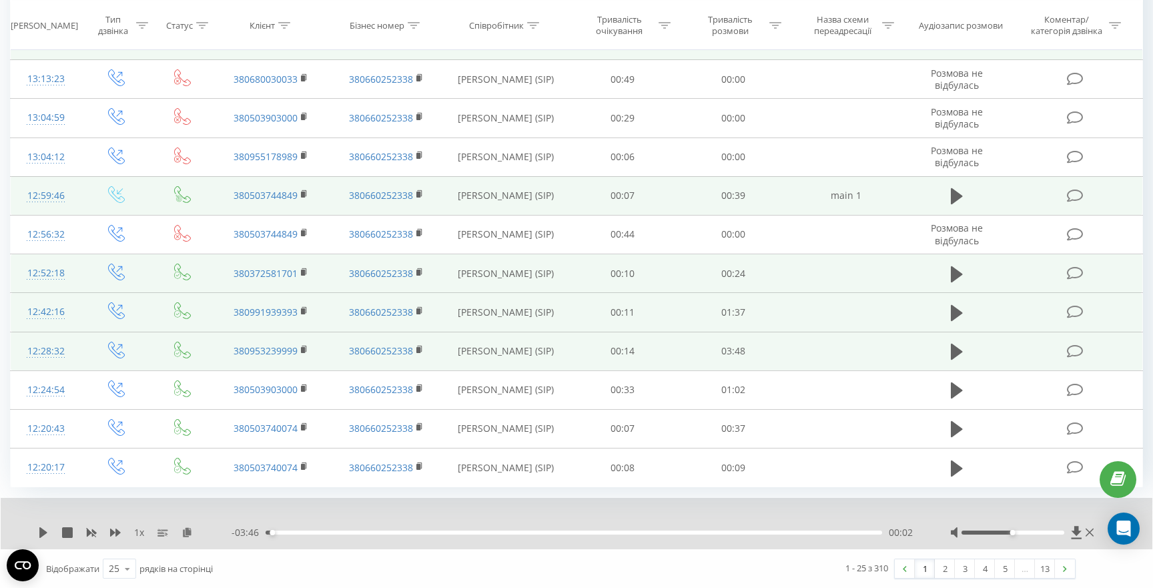
scroll to position [710, 0]
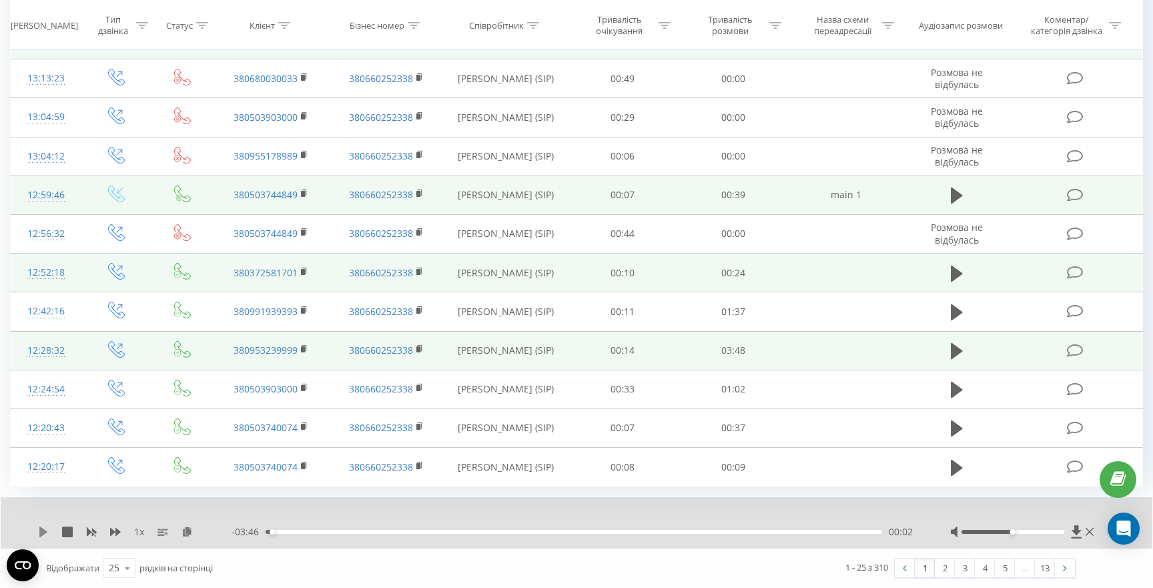
click at [41, 531] on icon at bounding box center [43, 531] width 8 height 11
click at [45, 529] on icon at bounding box center [46, 531] width 3 height 11
click at [39, 531] on icon at bounding box center [43, 531] width 8 height 11
click at [39, 531] on icon at bounding box center [40, 531] width 3 height 11
click at [39, 531] on icon at bounding box center [43, 531] width 8 height 11
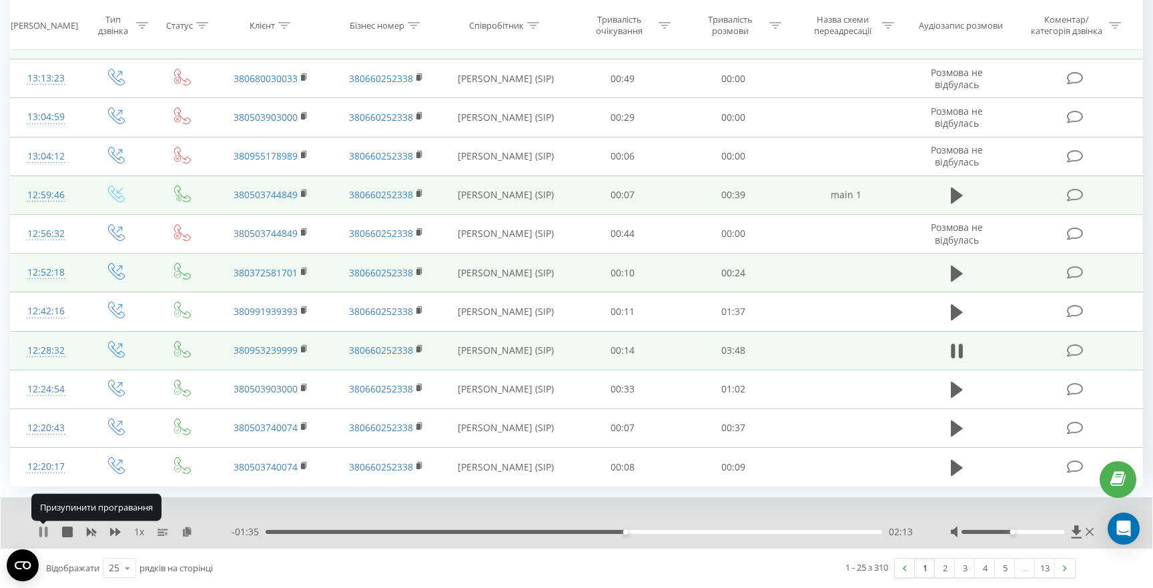
click at [43, 532] on icon at bounding box center [43, 531] width 11 height 11
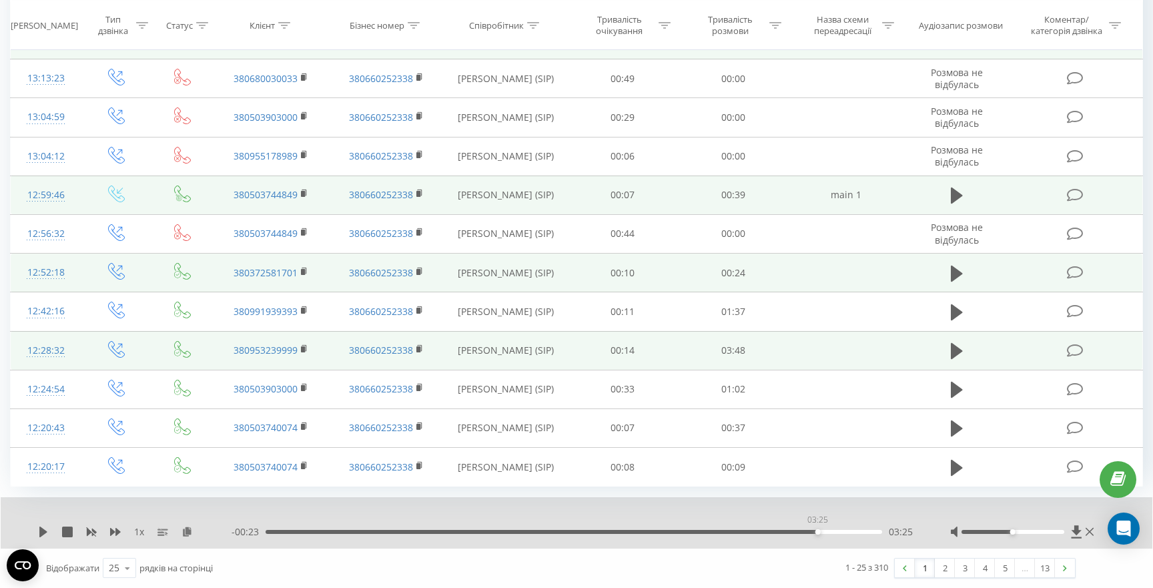
click at [817, 531] on div "03:25" at bounding box center [573, 532] width 616 height 4
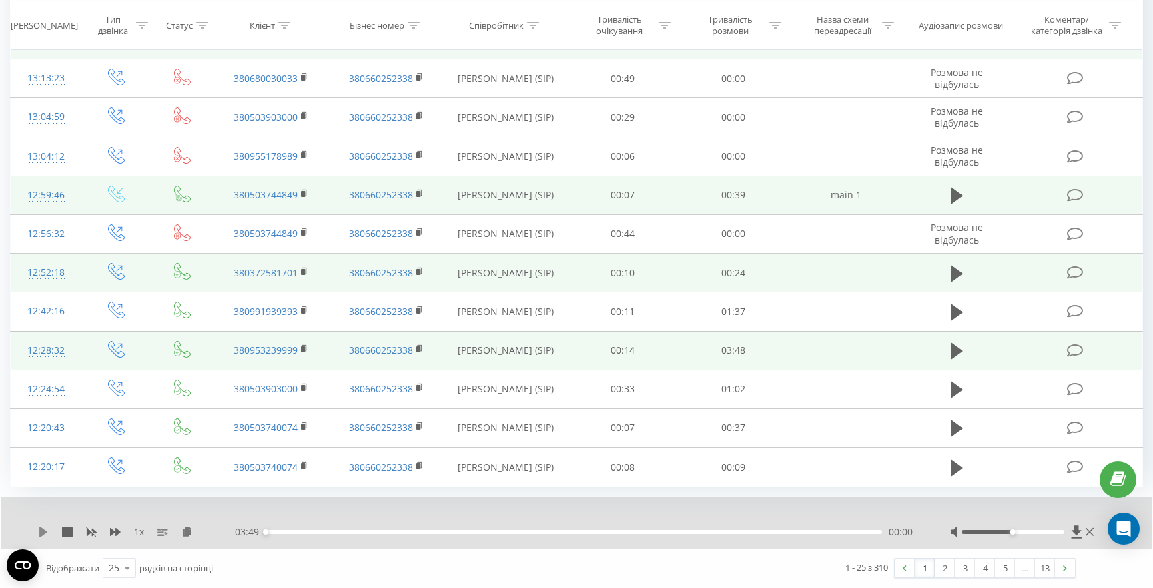
click at [41, 532] on icon at bounding box center [43, 531] width 8 height 11
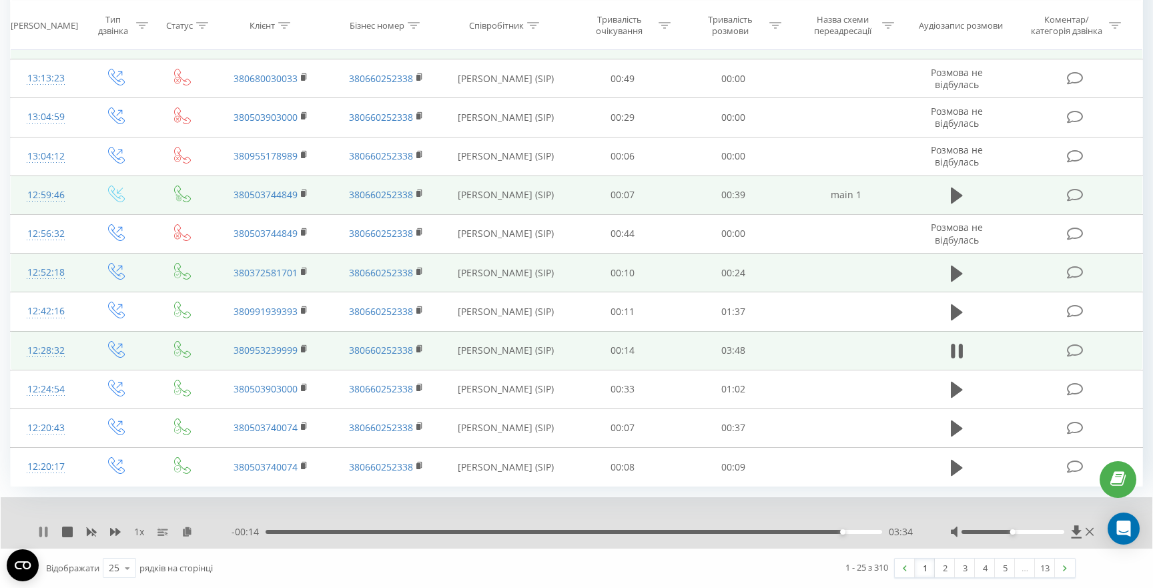
click at [45, 535] on icon at bounding box center [46, 531] width 3 height 11
click at [1074, 530] on icon at bounding box center [1076, 532] width 10 height 13
click at [41, 530] on icon at bounding box center [43, 531] width 8 height 11
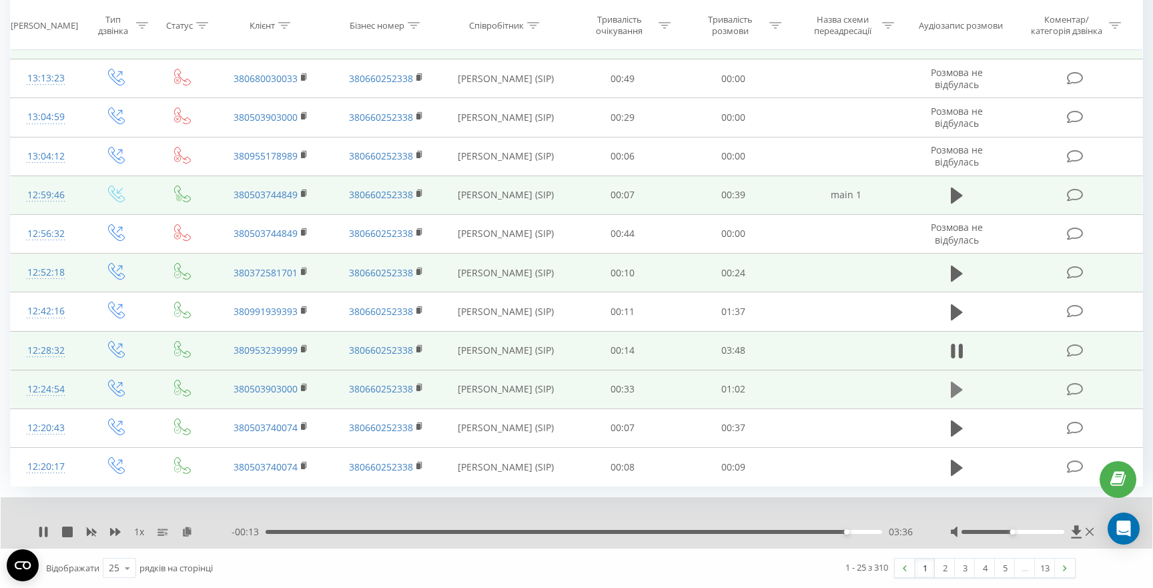
click at [957, 388] on icon at bounding box center [957, 390] width 12 height 16
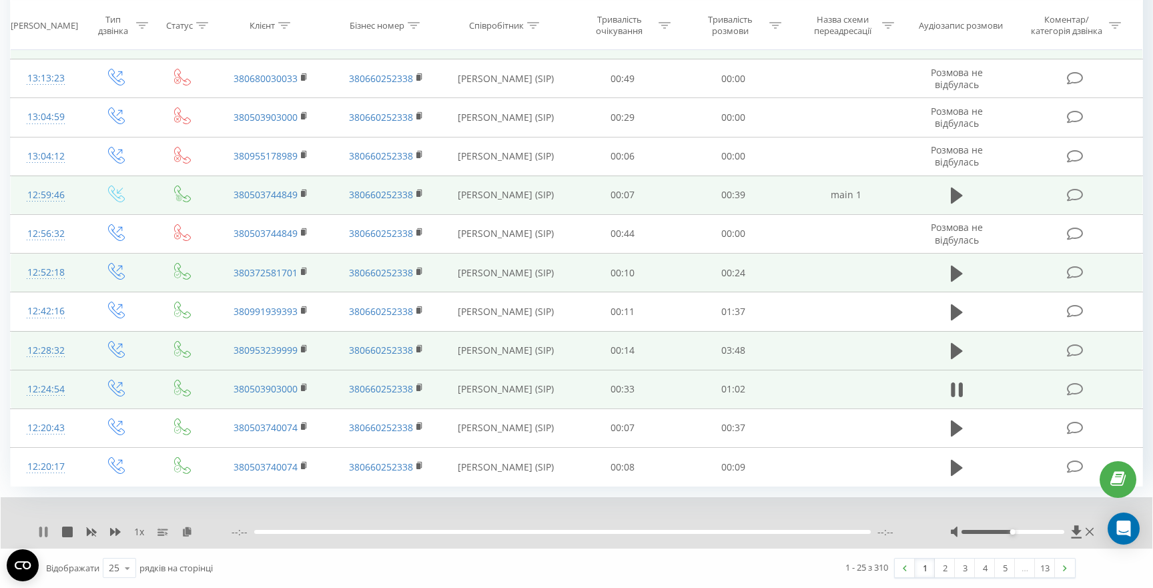
click at [47, 530] on icon at bounding box center [46, 531] width 3 height 11
click at [47, 530] on icon at bounding box center [43, 531] width 11 height 11
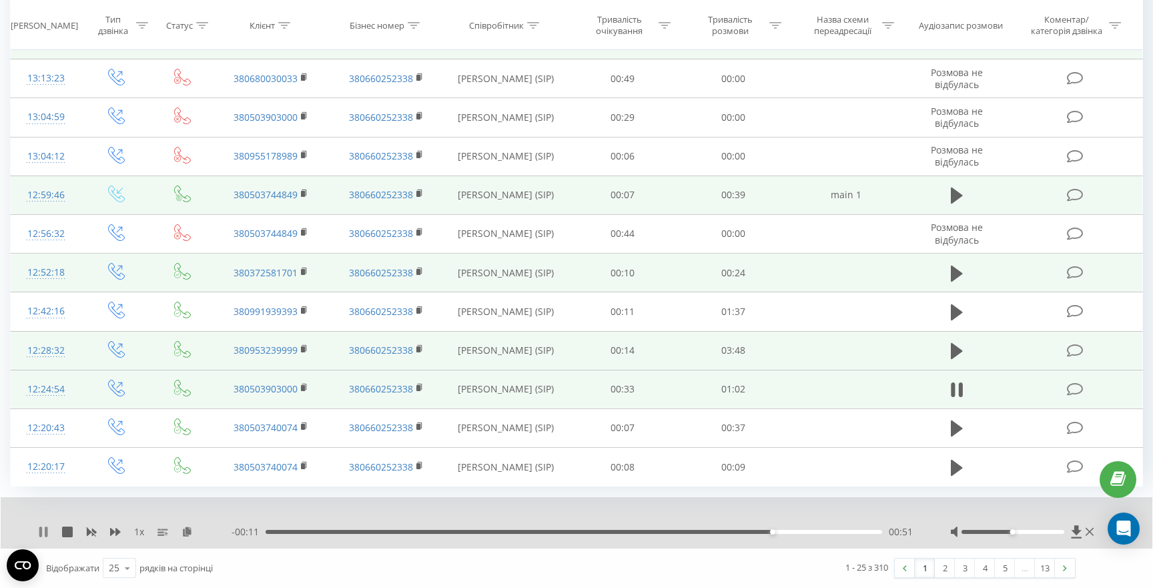
click at [43, 529] on icon at bounding box center [43, 531] width 11 height 11
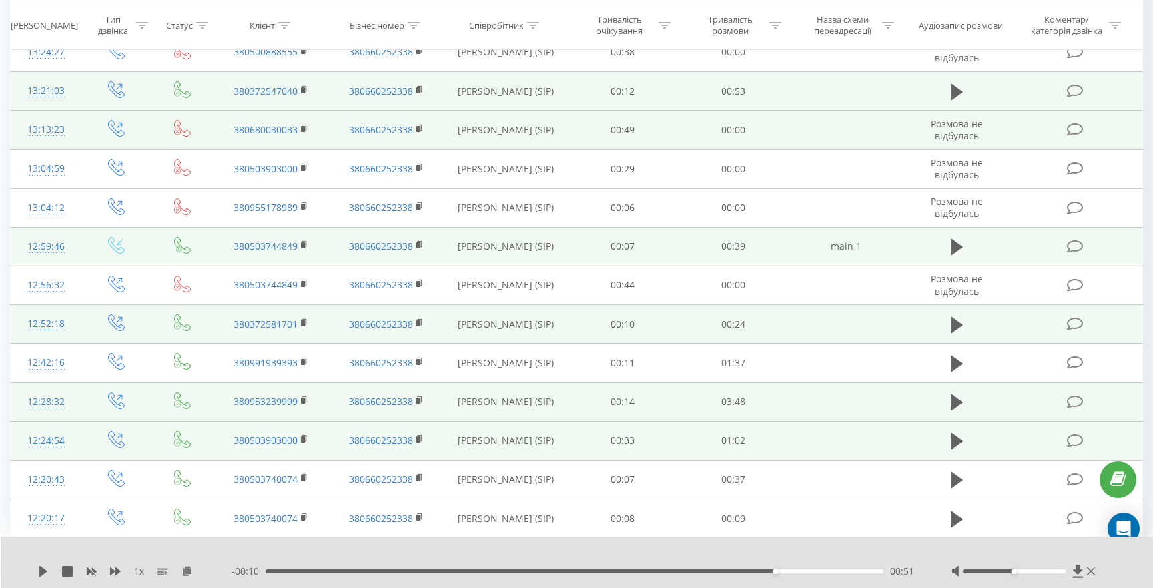
scroll to position [0, 0]
